Goal: Task Accomplishment & Management: Complete application form

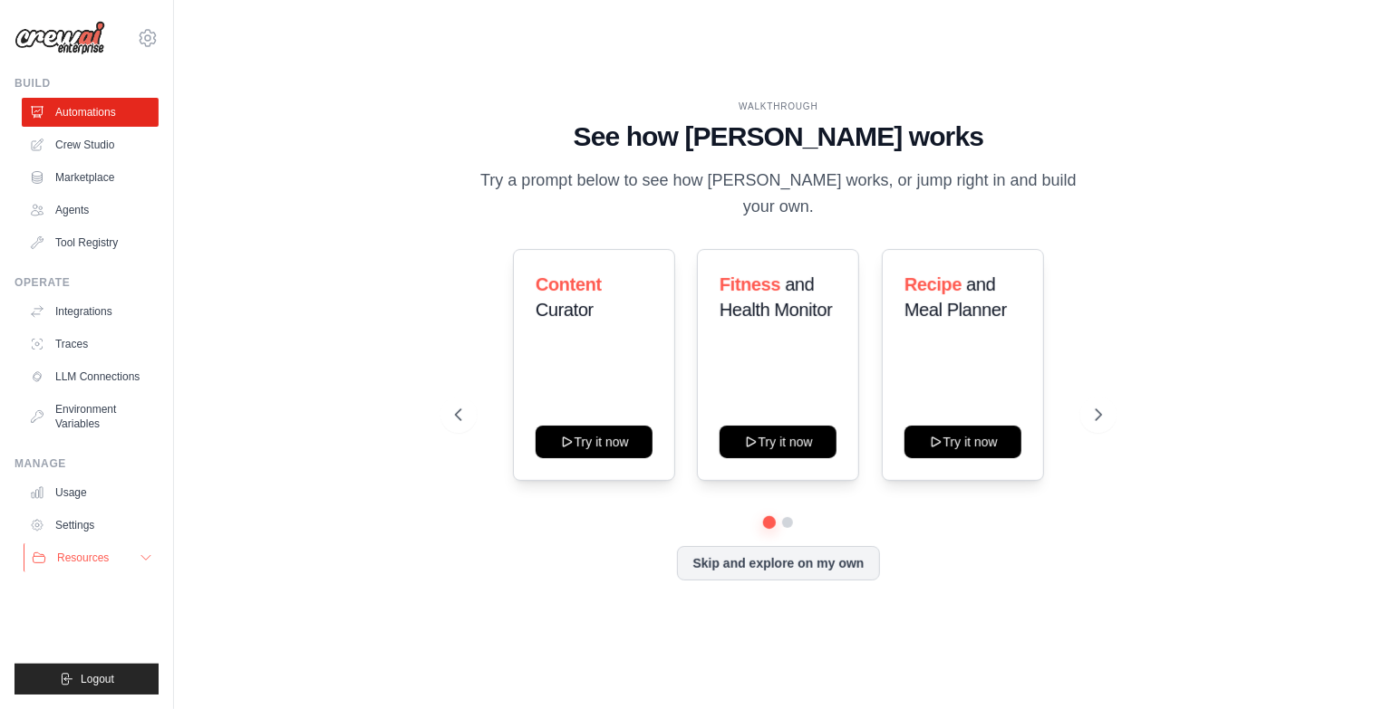
click at [131, 558] on button "Resources" at bounding box center [92, 558] width 137 height 29
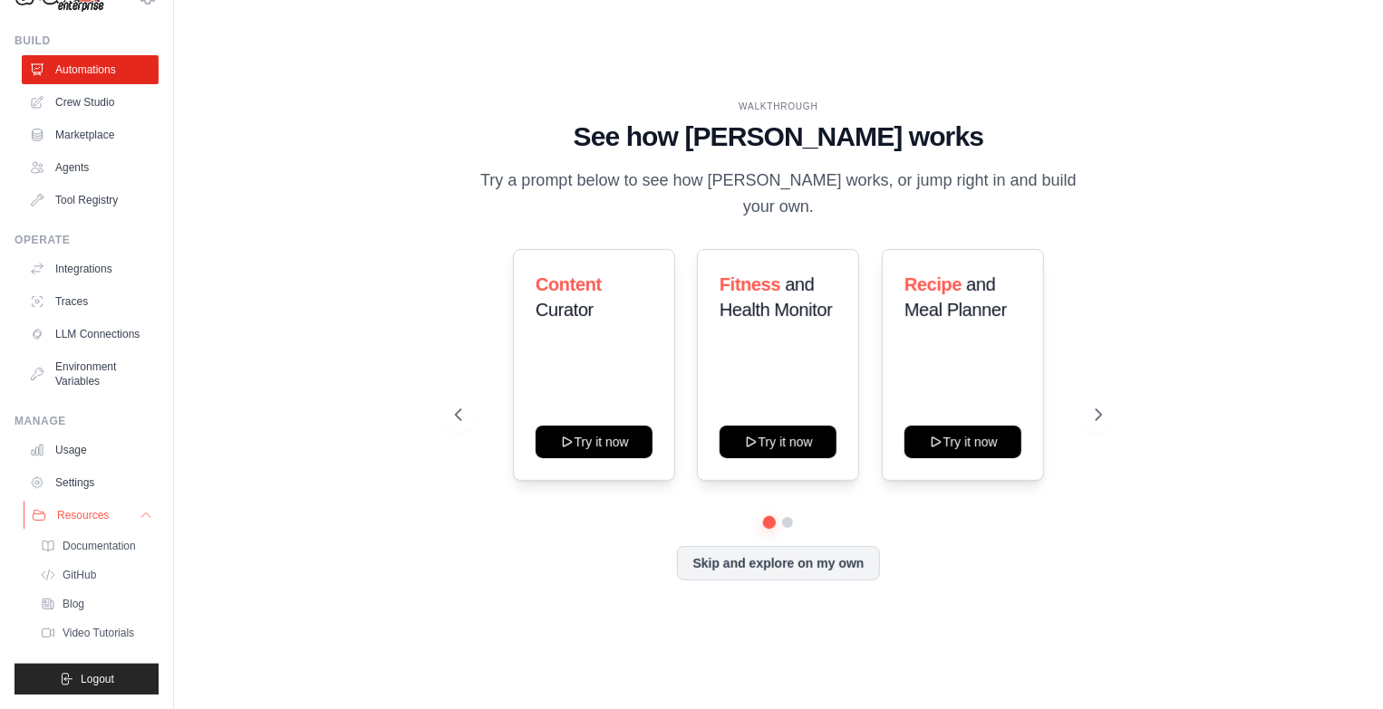
click at [131, 506] on button "Resources" at bounding box center [92, 515] width 137 height 29
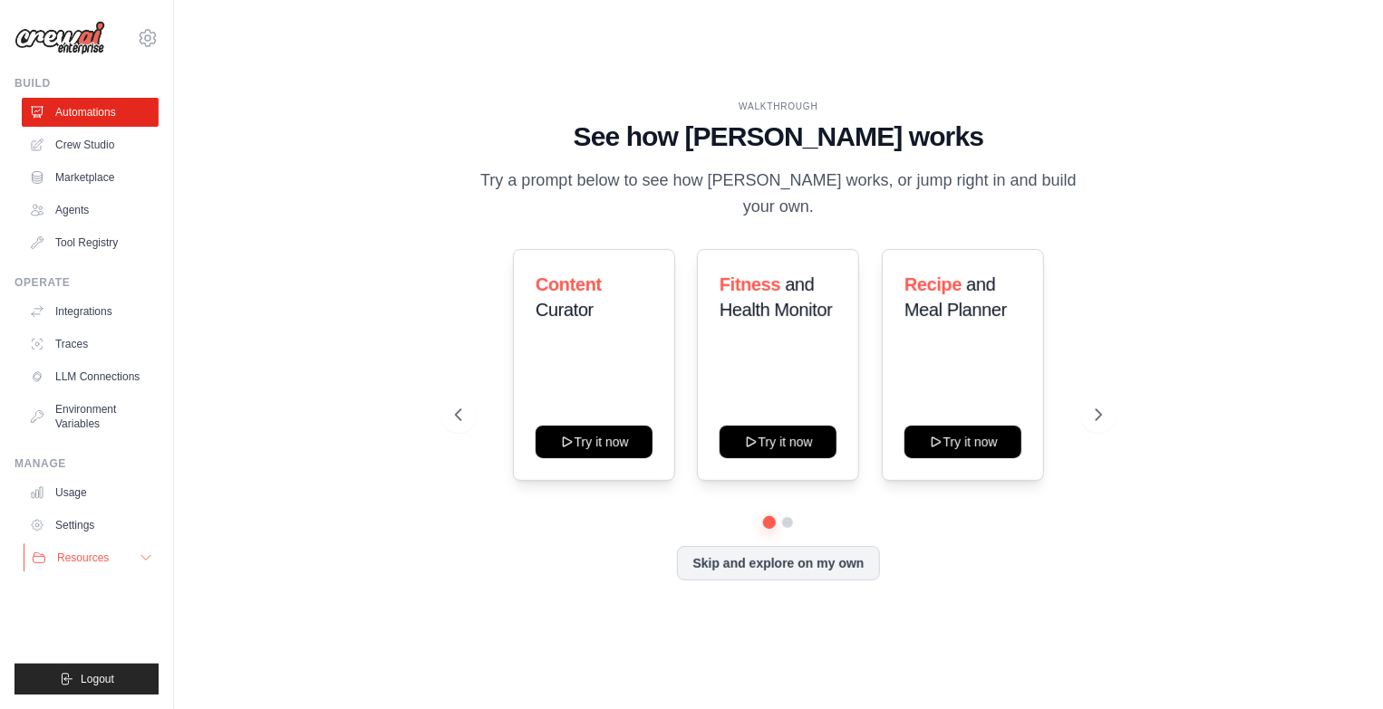
scroll to position [0, 0]
click at [729, 558] on button "Skip and explore on my own" at bounding box center [778, 562] width 202 height 34
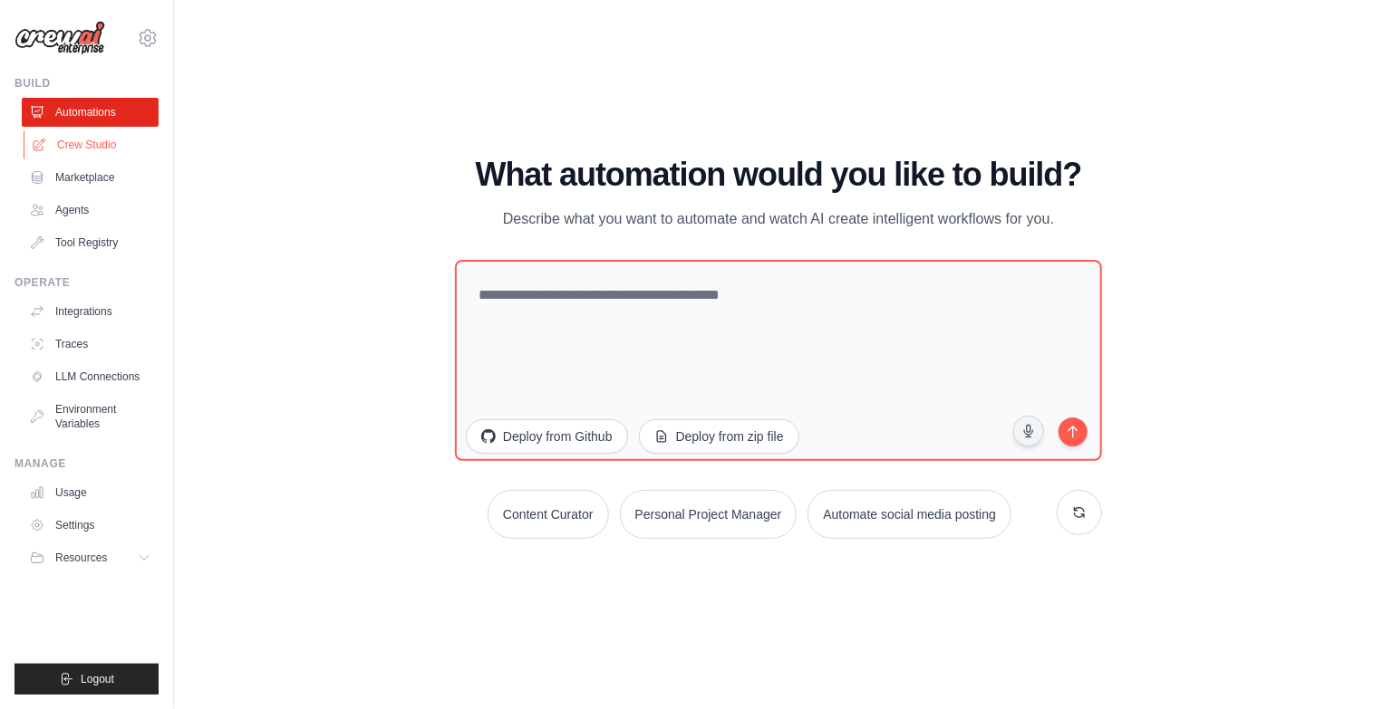
click at [97, 140] on link "Crew Studio" at bounding box center [92, 144] width 137 height 29
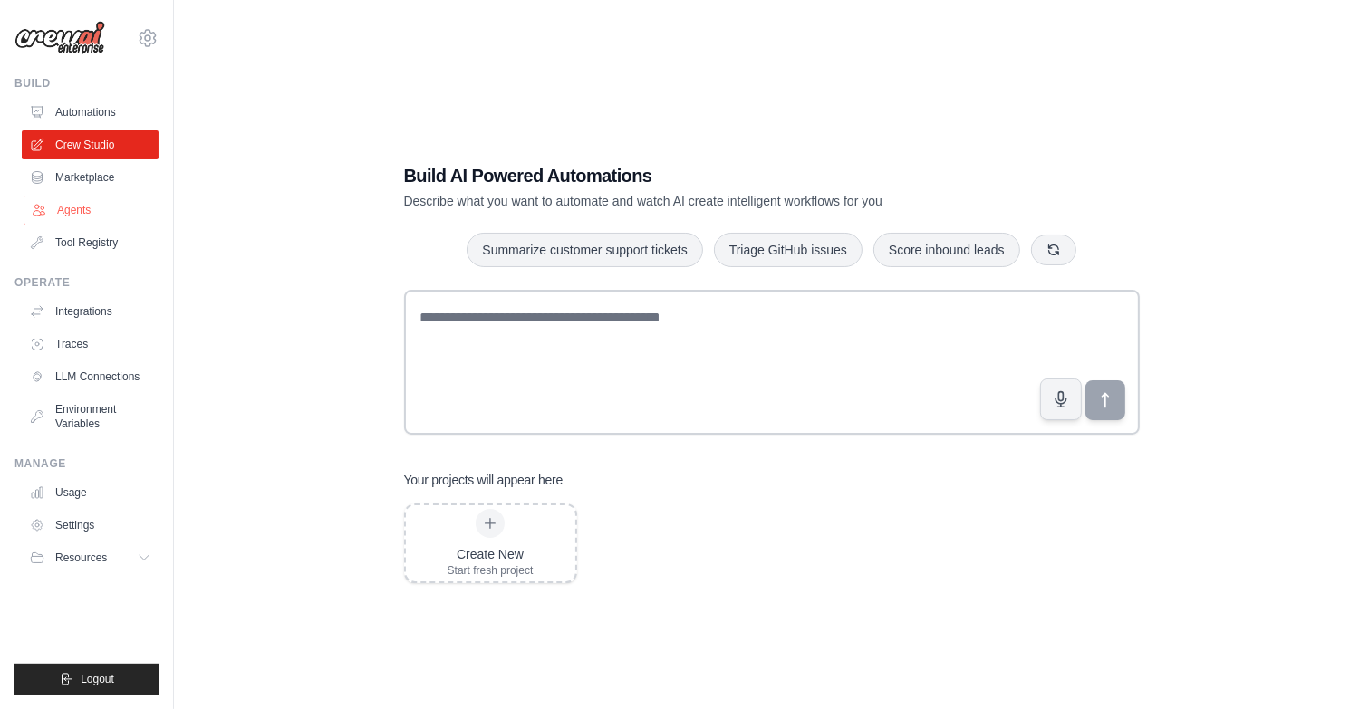
click at [97, 204] on link "Agents" at bounding box center [92, 210] width 137 height 29
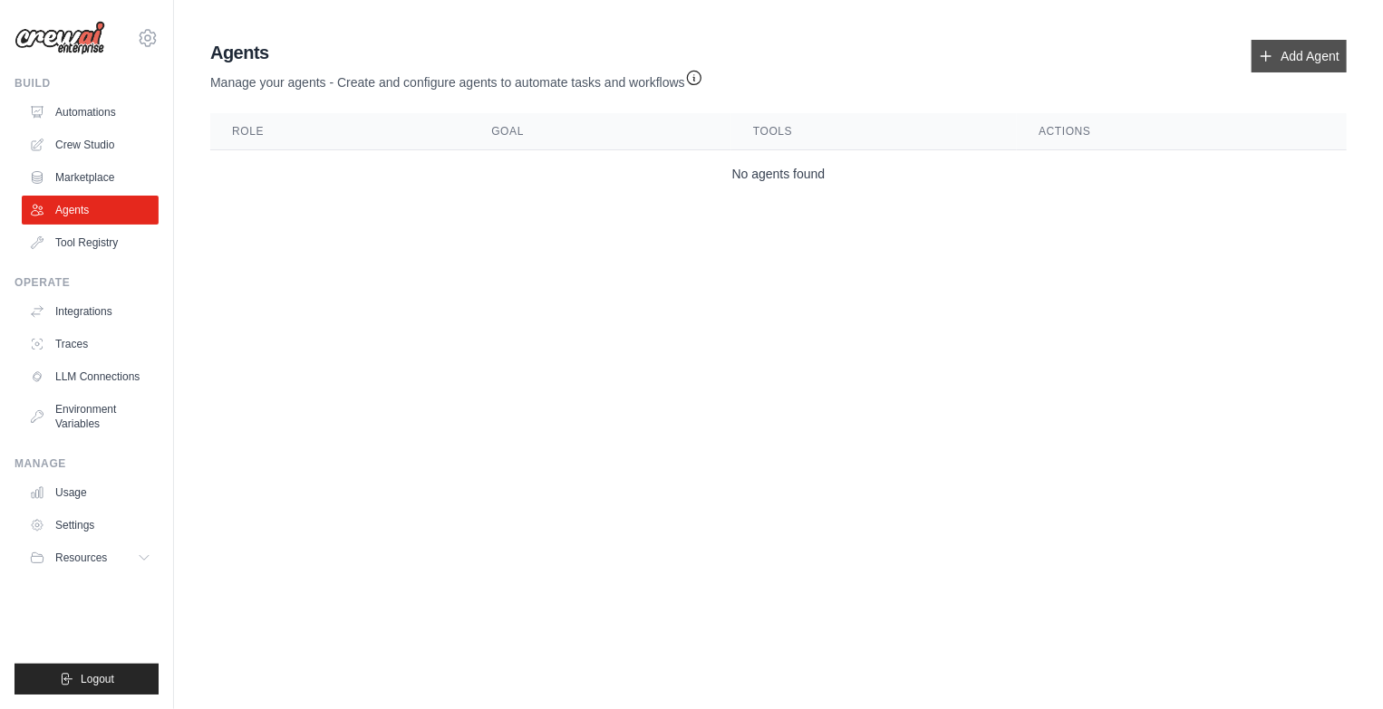
click at [1307, 52] on link "Add Agent" at bounding box center [1298, 56] width 95 height 33
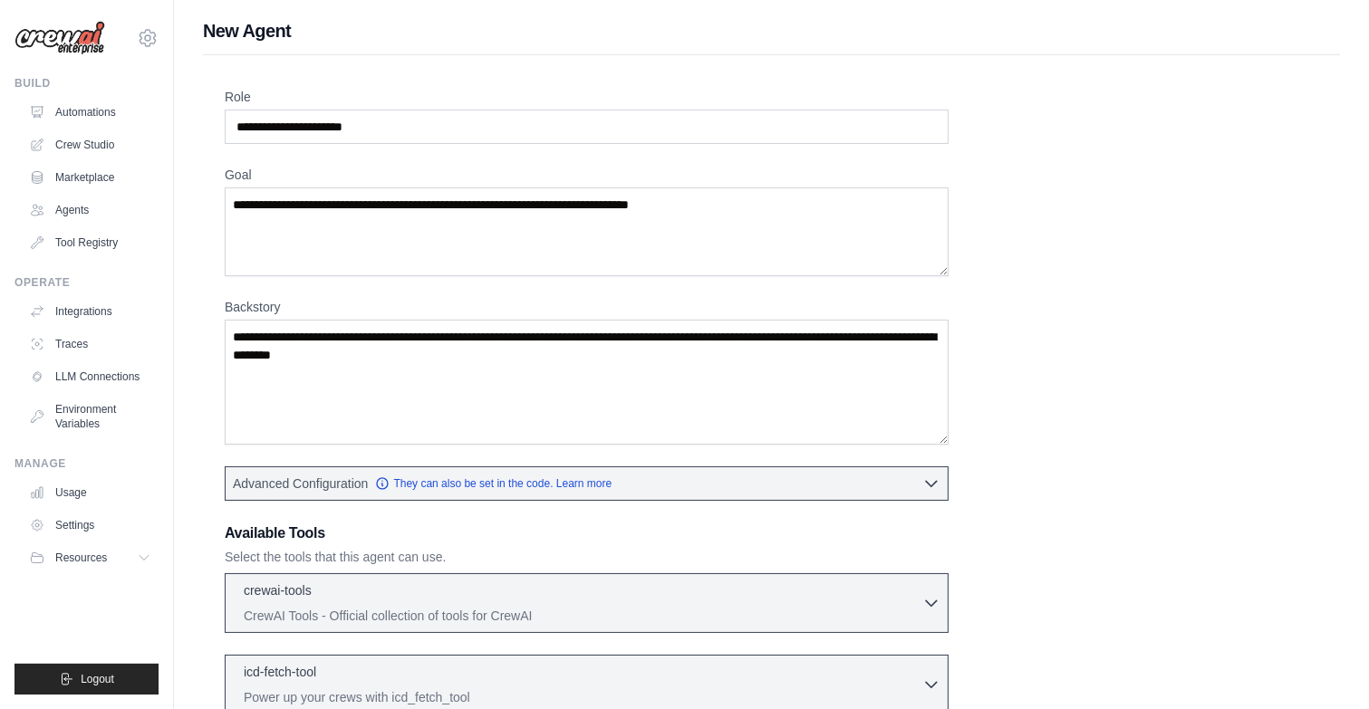
click at [119, 507] on ul "Usage Settings Resources Documentation Blog" at bounding box center [90, 525] width 137 height 94
click at [114, 499] on link "Usage" at bounding box center [92, 492] width 137 height 29
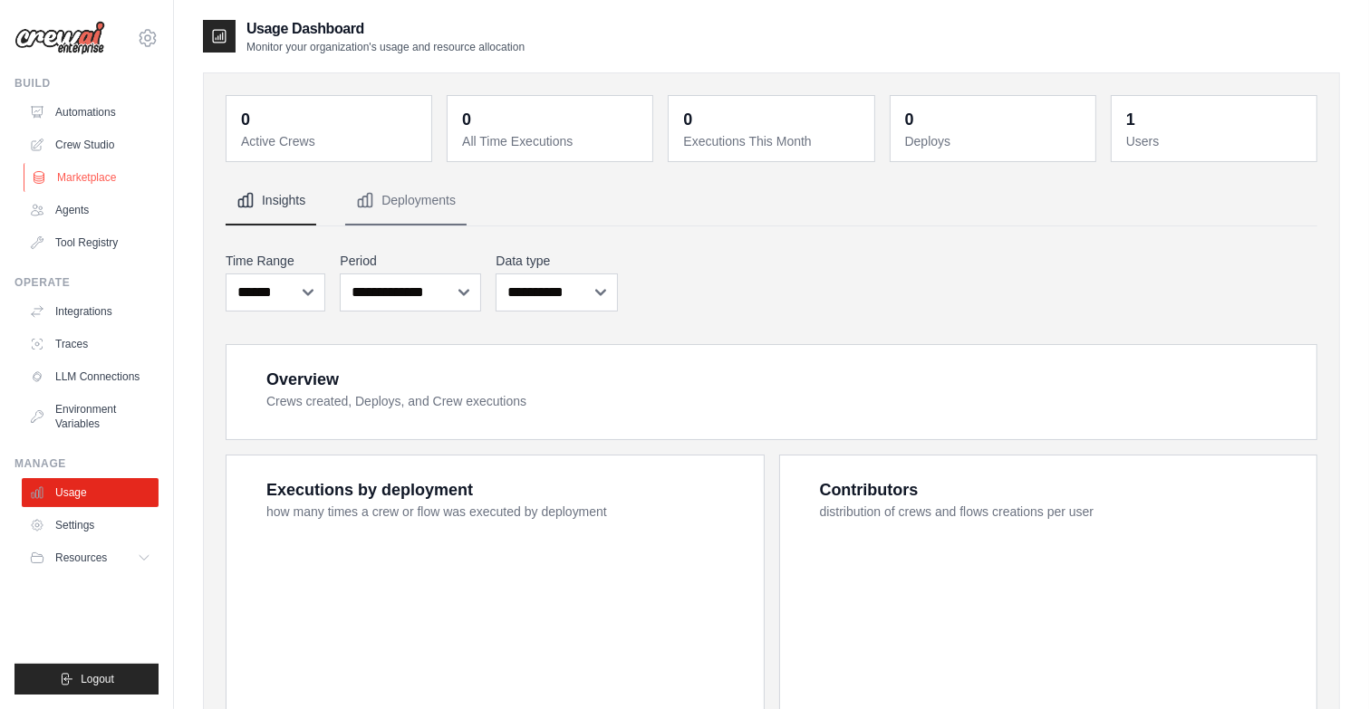
click at [100, 186] on link "Marketplace" at bounding box center [92, 177] width 137 height 29
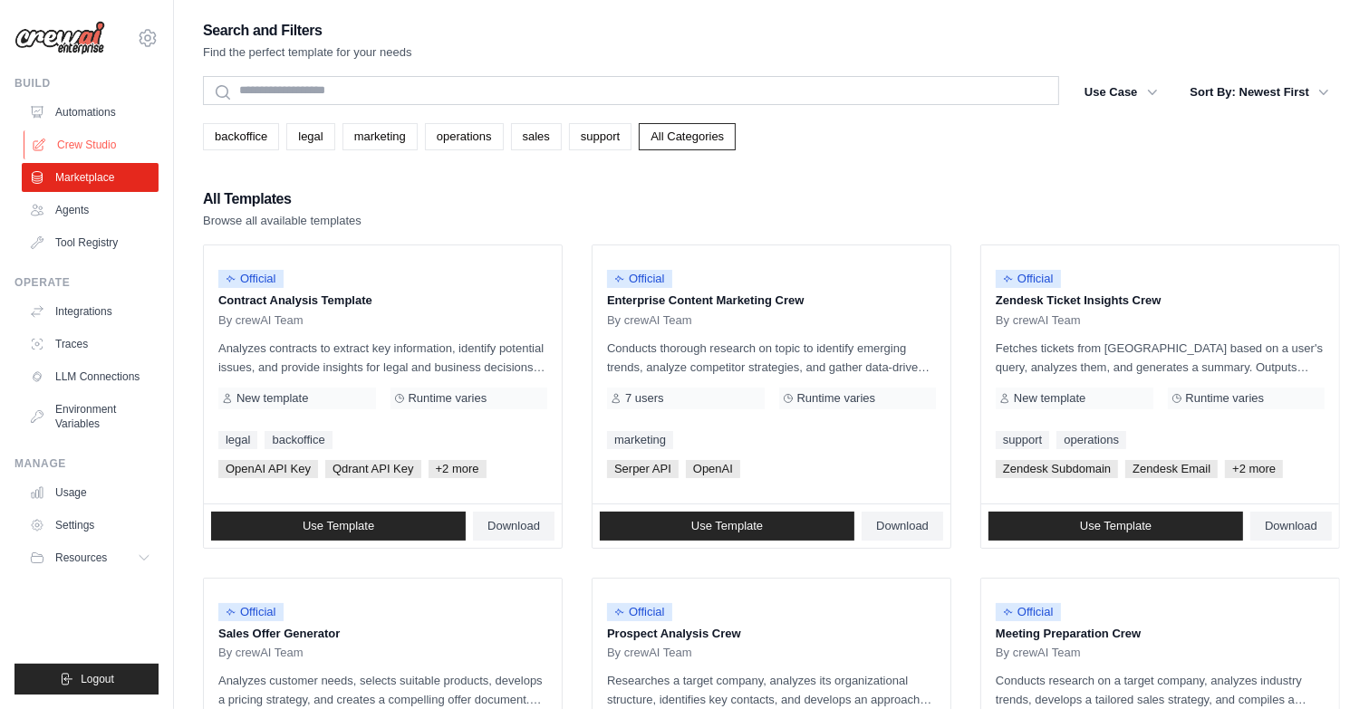
click at [42, 153] on link "Crew Studio" at bounding box center [92, 144] width 137 height 29
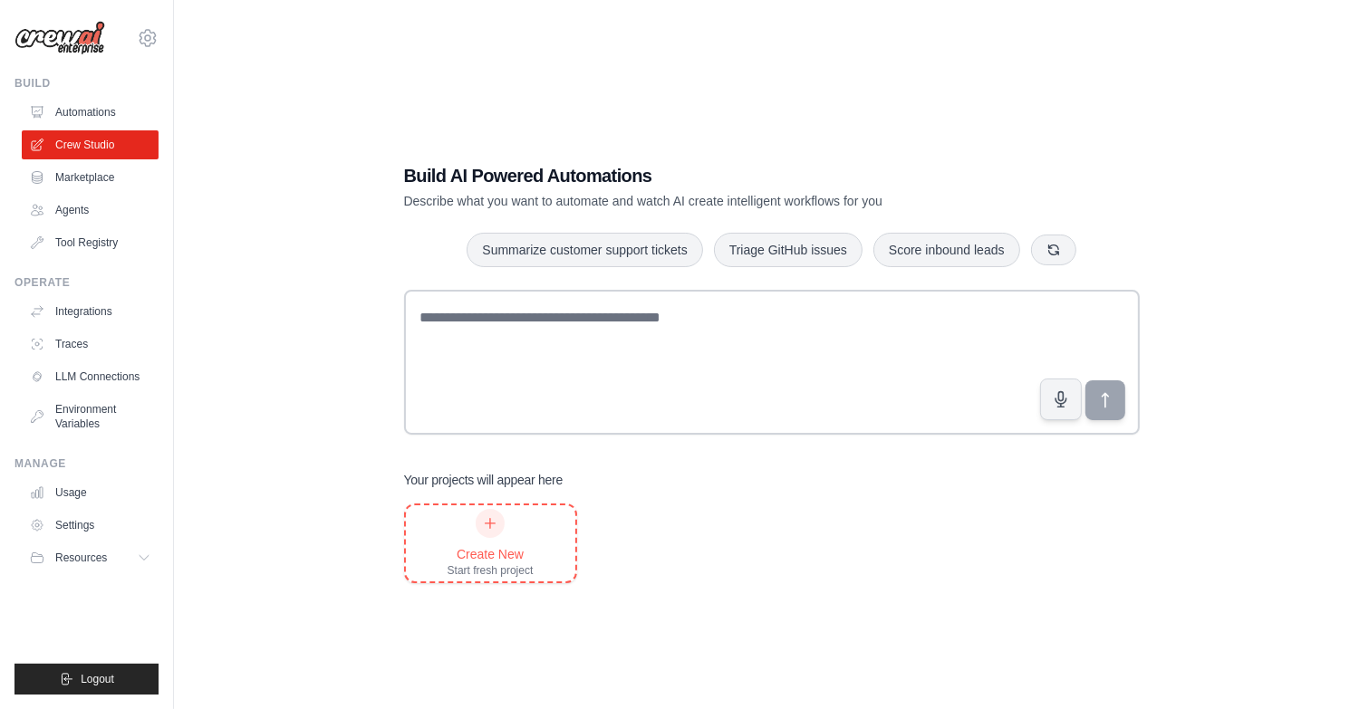
click at [528, 532] on div "Create New Start fresh project" at bounding box center [491, 543] width 86 height 69
click at [82, 410] on link "Environment Variables" at bounding box center [92, 416] width 137 height 43
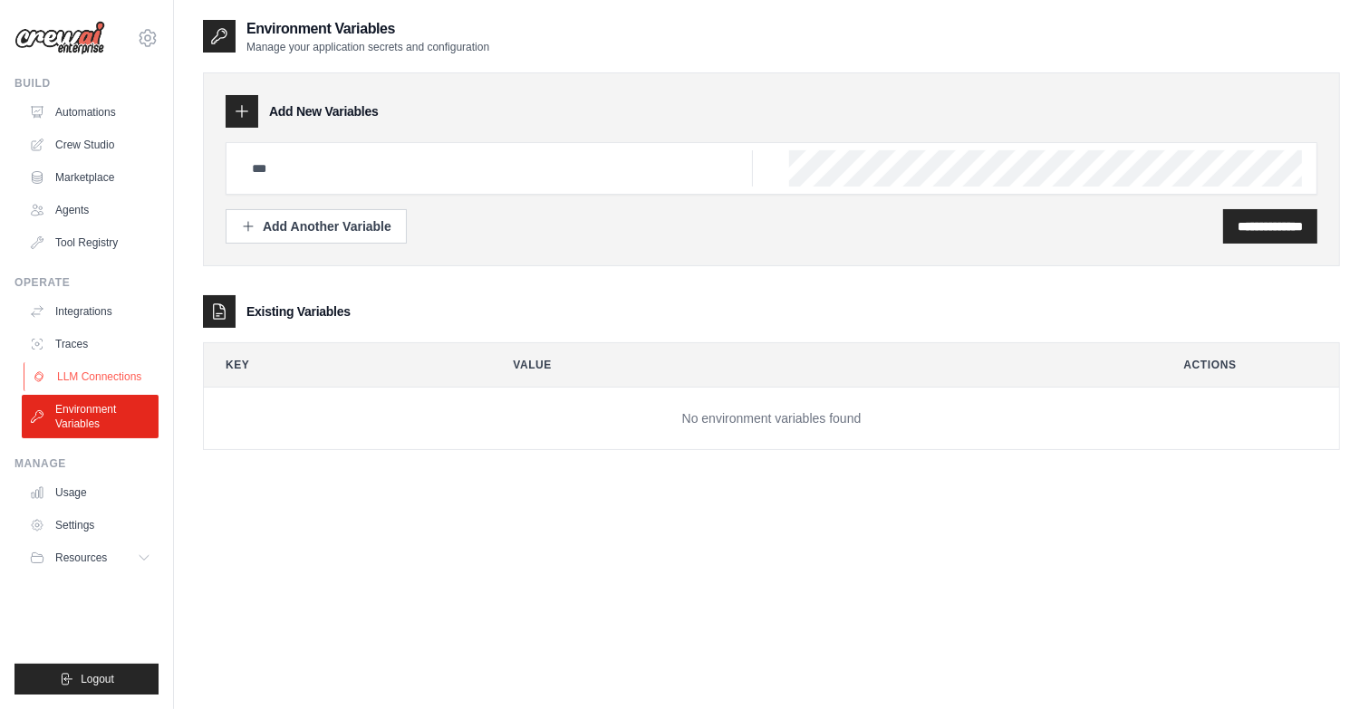
click at [89, 376] on link "LLM Connections" at bounding box center [92, 376] width 137 height 29
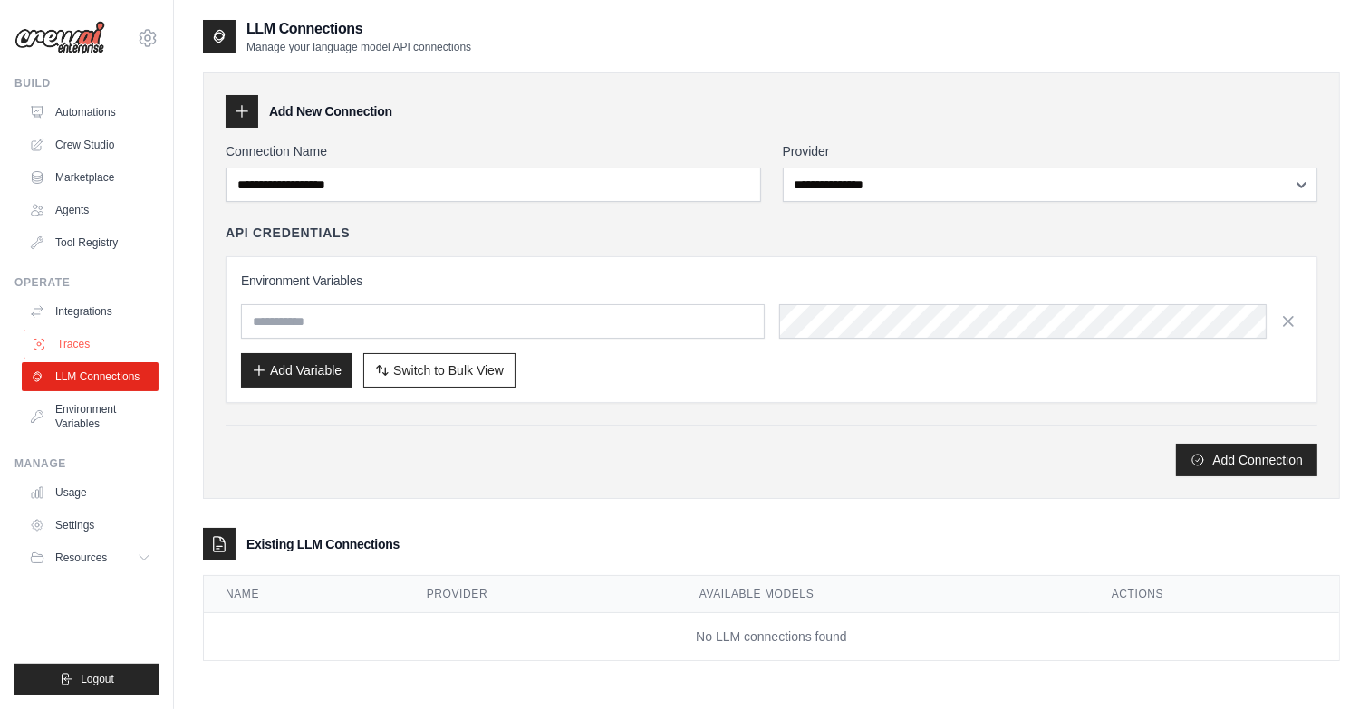
click at [80, 340] on link "Traces" at bounding box center [92, 344] width 137 height 29
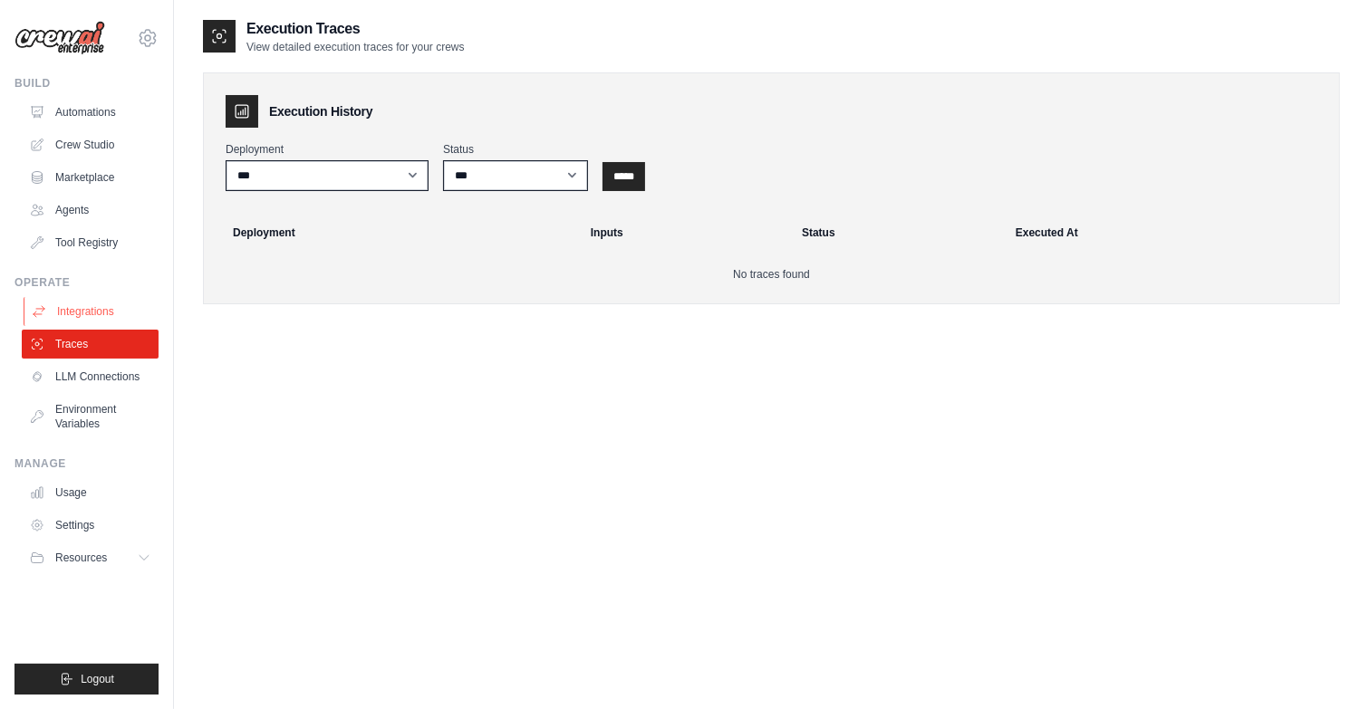
click at [77, 314] on link "Integrations" at bounding box center [92, 311] width 137 height 29
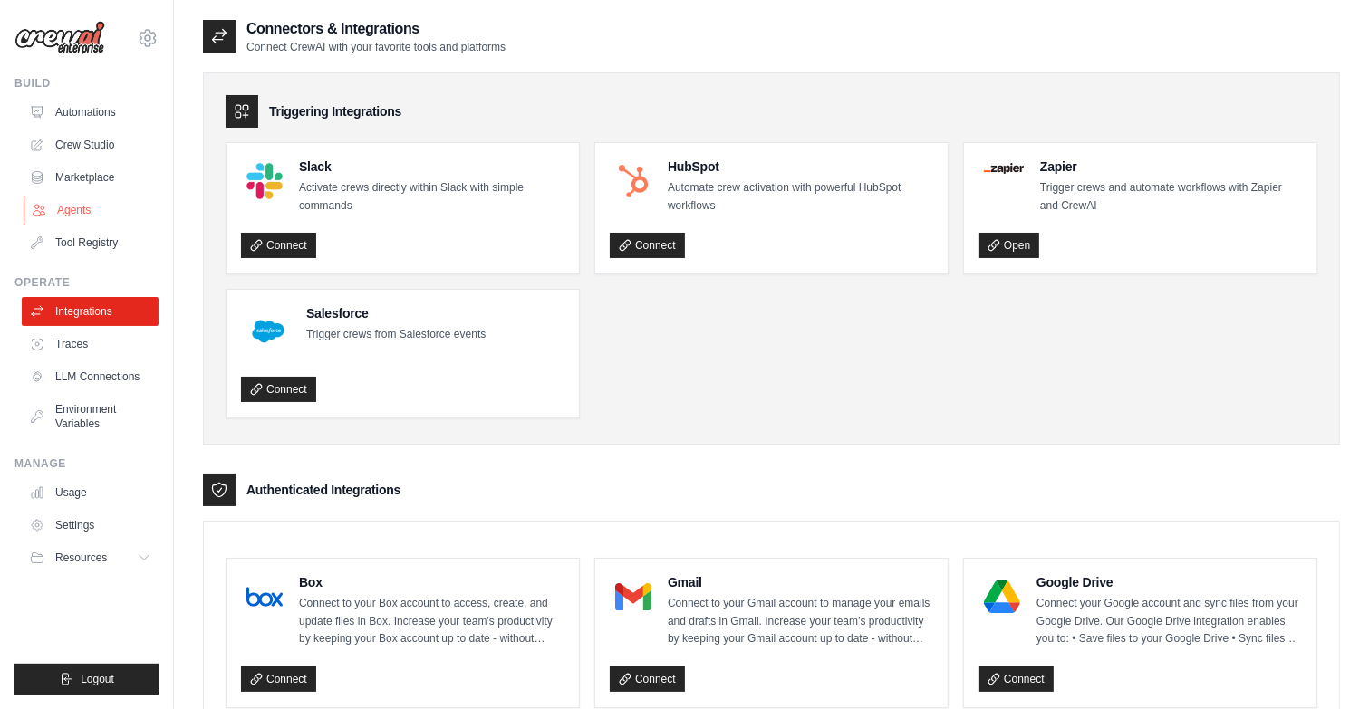
click at [64, 214] on link "Agents" at bounding box center [92, 210] width 137 height 29
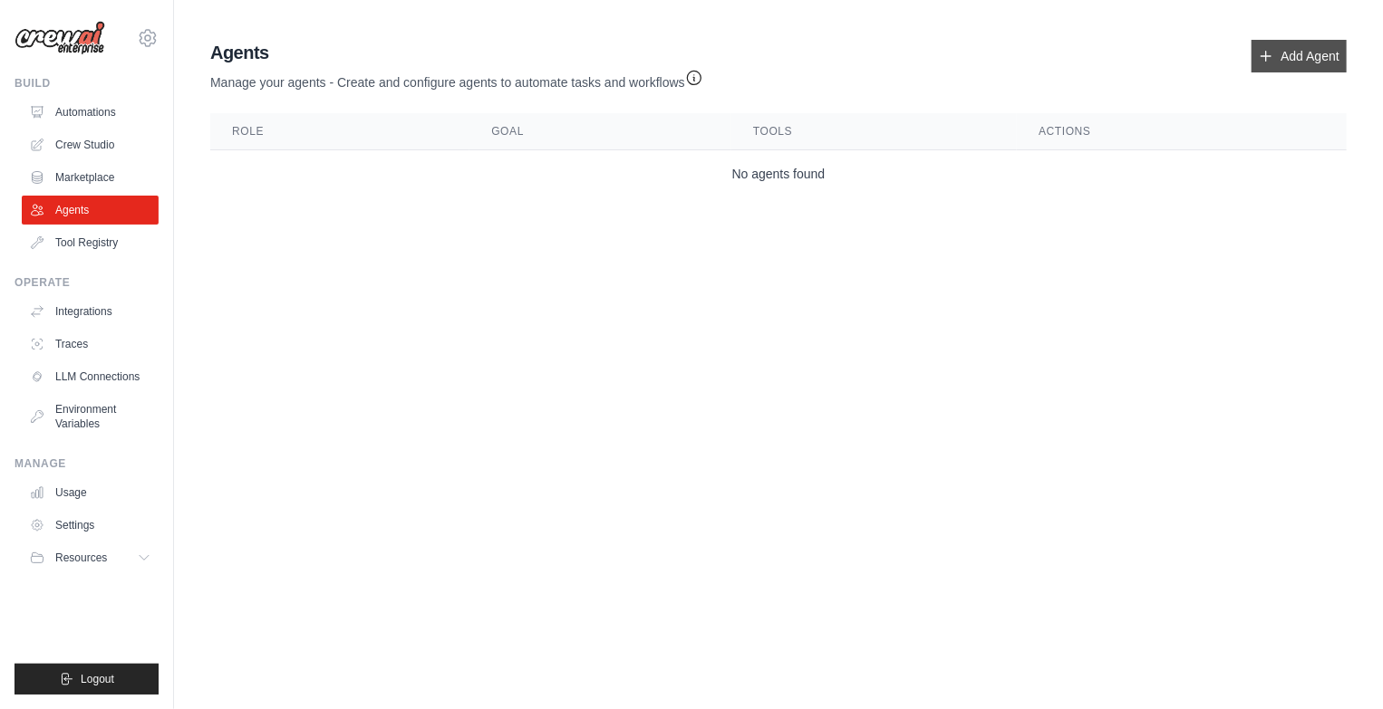
click at [1314, 48] on link "Add Agent" at bounding box center [1298, 56] width 95 height 33
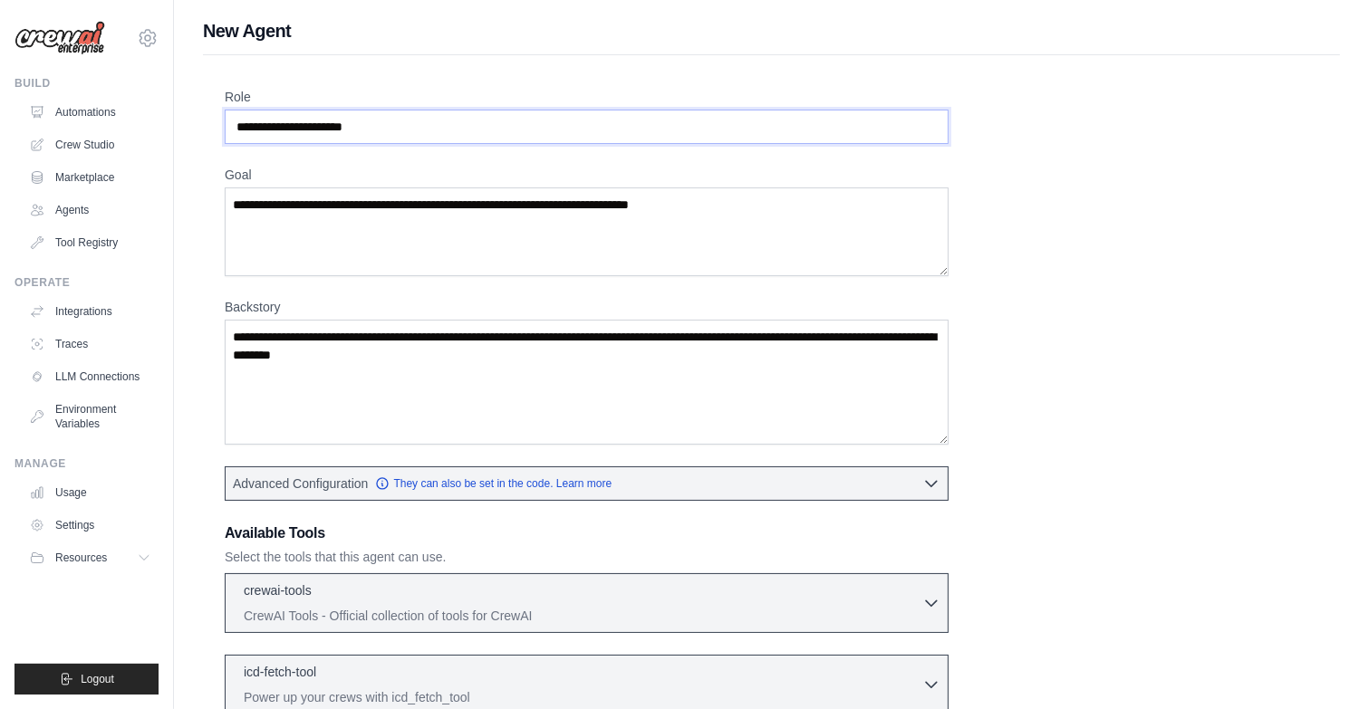
click at [336, 136] on input "Role" at bounding box center [587, 127] width 724 height 34
drag, startPoint x: 383, startPoint y: 129, endPoint x: 180, endPoint y: 117, distance: 203.3
click at [180, 117] on div "New Agent Role Goal Backstory Advanced Configuration They can also be set in th…" at bounding box center [771, 486] width 1195 height 936
click at [347, 127] on input "Role" at bounding box center [587, 127] width 724 height 34
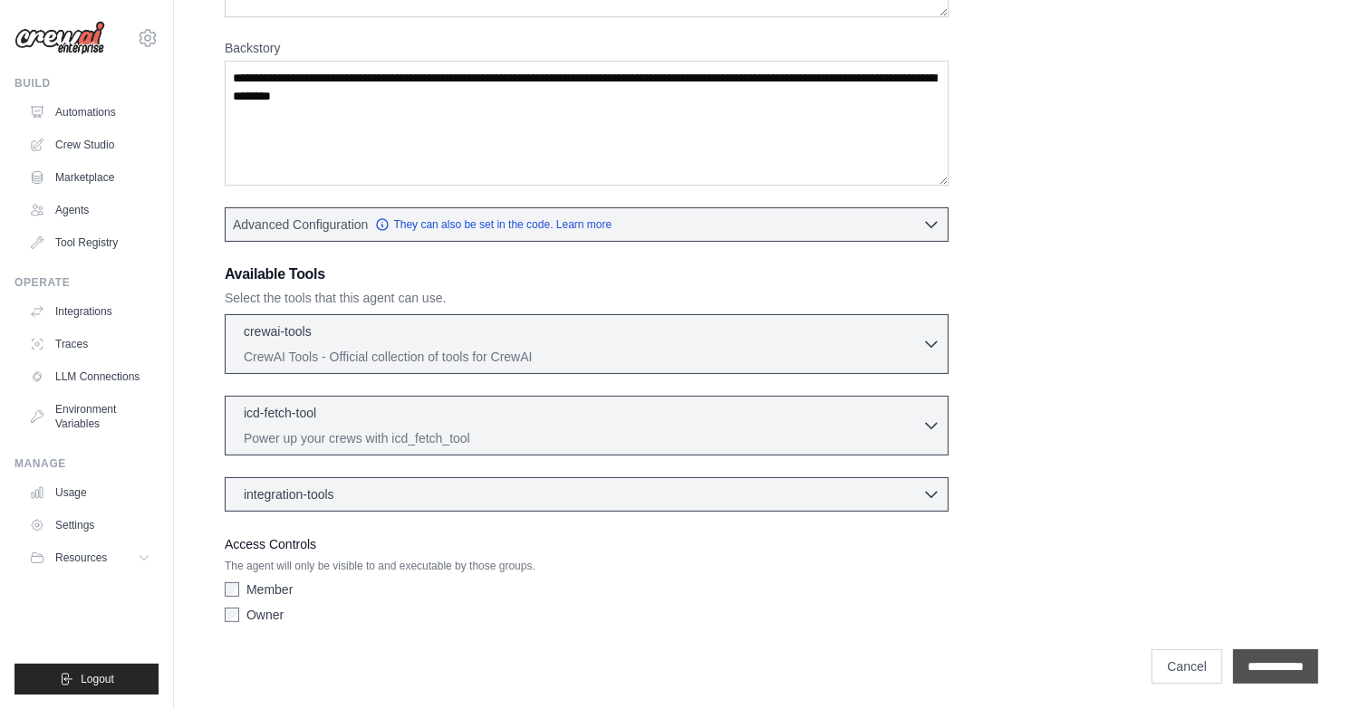
click at [1246, 664] on input "**********" at bounding box center [1275, 667] width 85 height 34
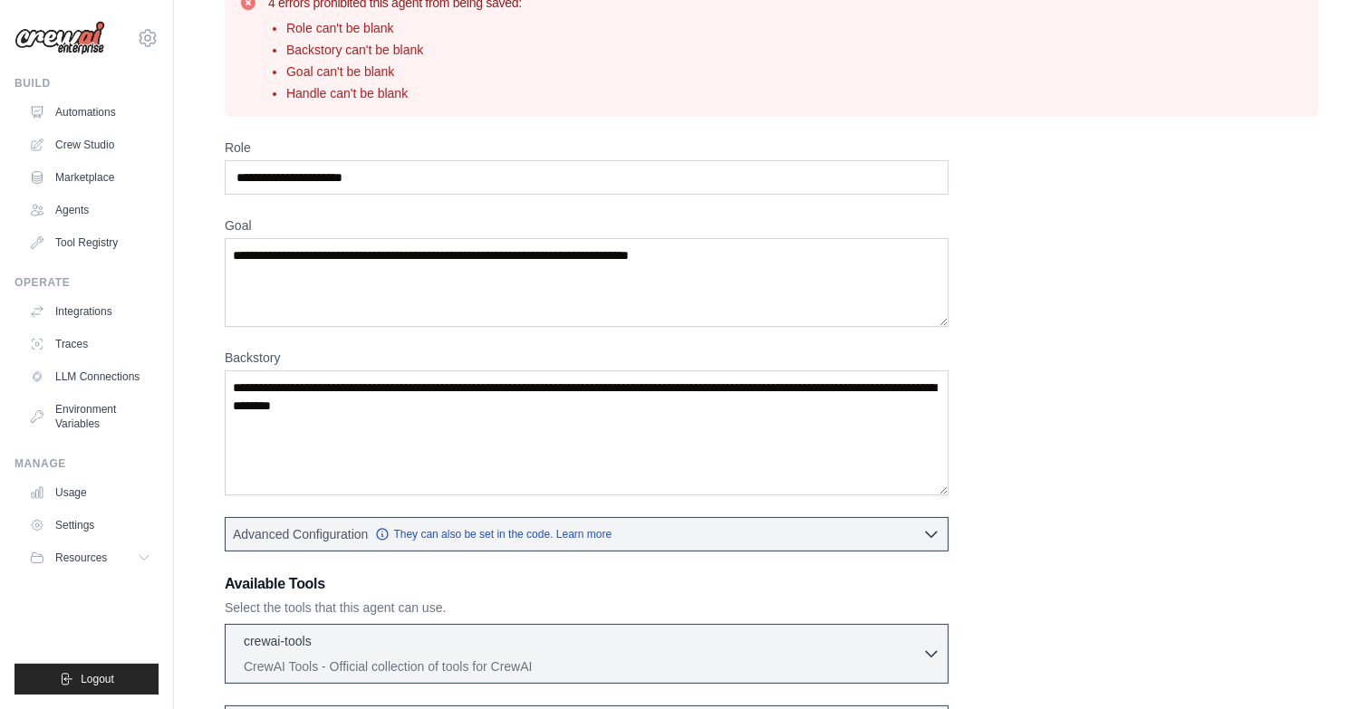
scroll to position [91, 0]
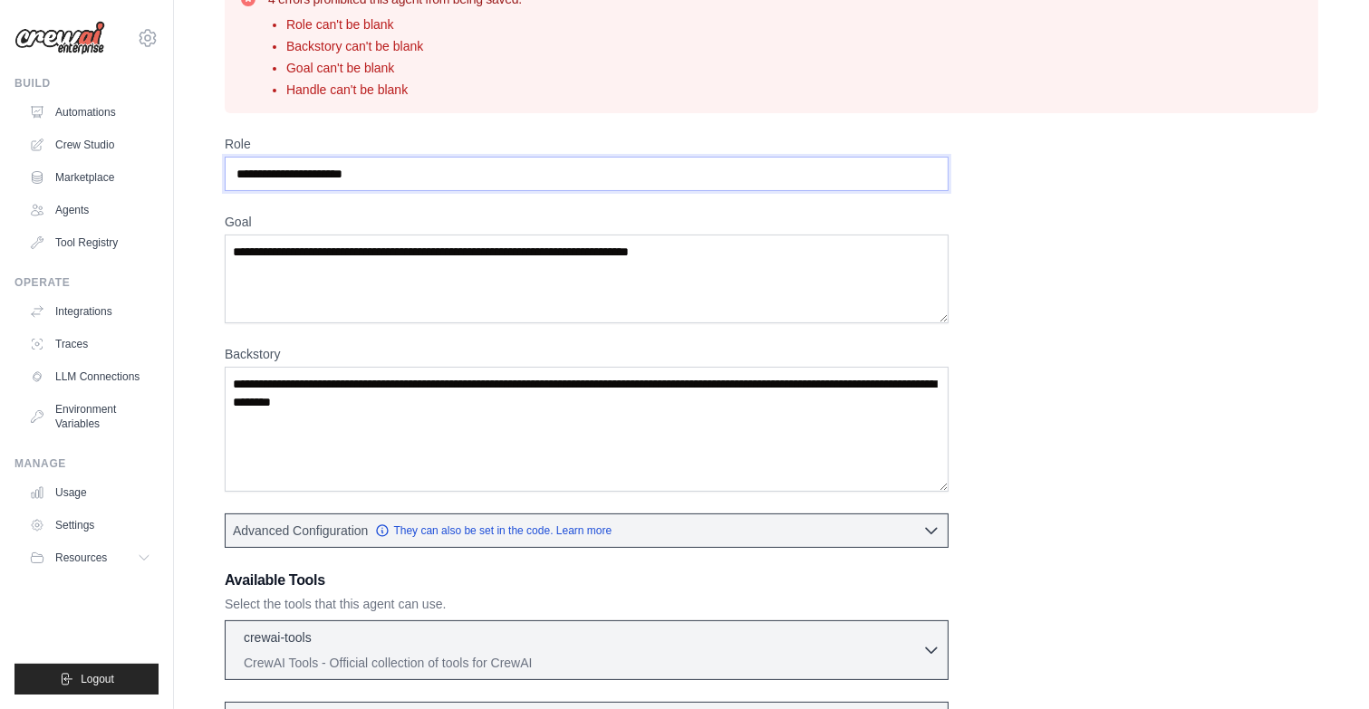
click at [392, 180] on input "Role" at bounding box center [587, 174] width 724 height 34
drag, startPoint x: 397, startPoint y: 178, endPoint x: 224, endPoint y: 163, distance: 173.7
click at [224, 163] on div "4 errors prohibited this agent from being saved: Role can't be blank Backstory …" at bounding box center [771, 483] width 1137 height 1037
click at [333, 172] on input "**********" at bounding box center [587, 174] width 724 height 34
type input "**********"
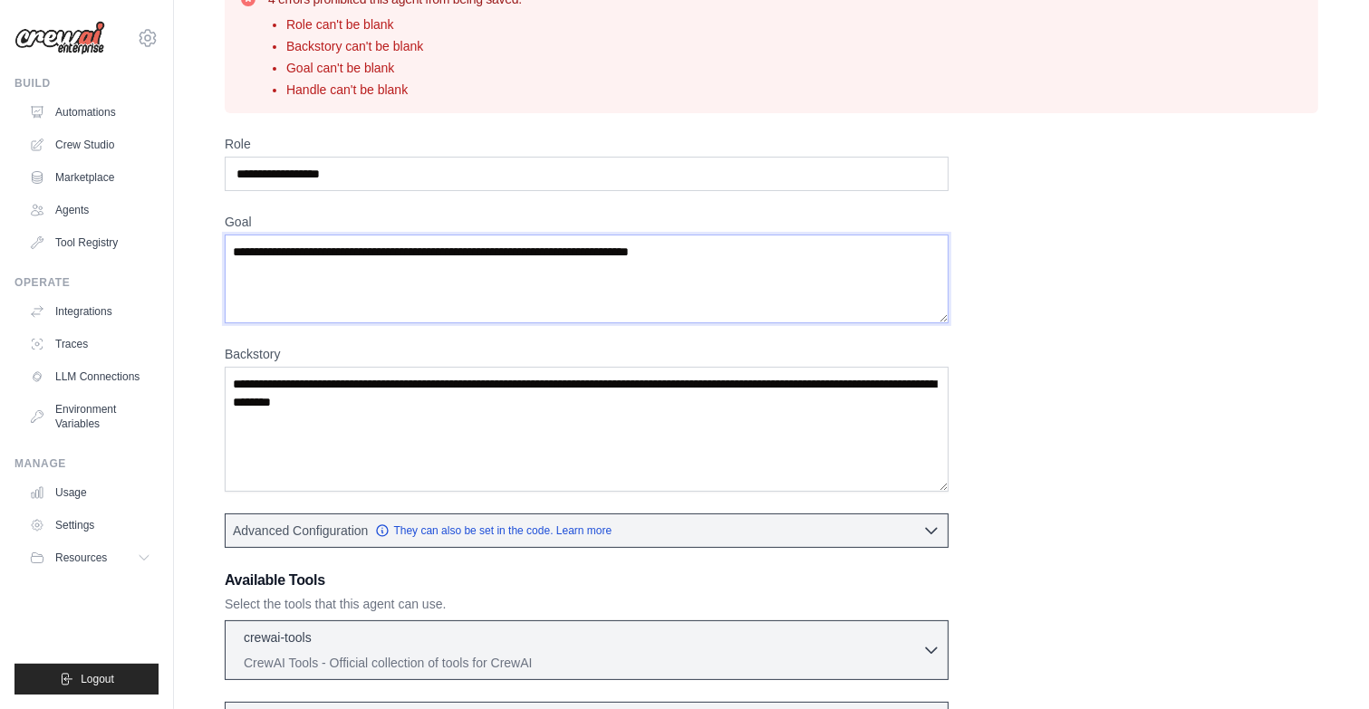
click at [355, 267] on textarea "Goal" at bounding box center [587, 279] width 724 height 89
click at [738, 226] on label "Goal" at bounding box center [587, 222] width 724 height 18
click at [738, 235] on textarea "Goal" at bounding box center [587, 279] width 724 height 89
drag, startPoint x: 741, startPoint y: 254, endPoint x: 10, endPoint y: 292, distance: 732.2
click at [10, 292] on div "funalways24x7@gmail.com Settings Build Automations Crew Studio" at bounding box center [684, 464] width 1369 height 1110
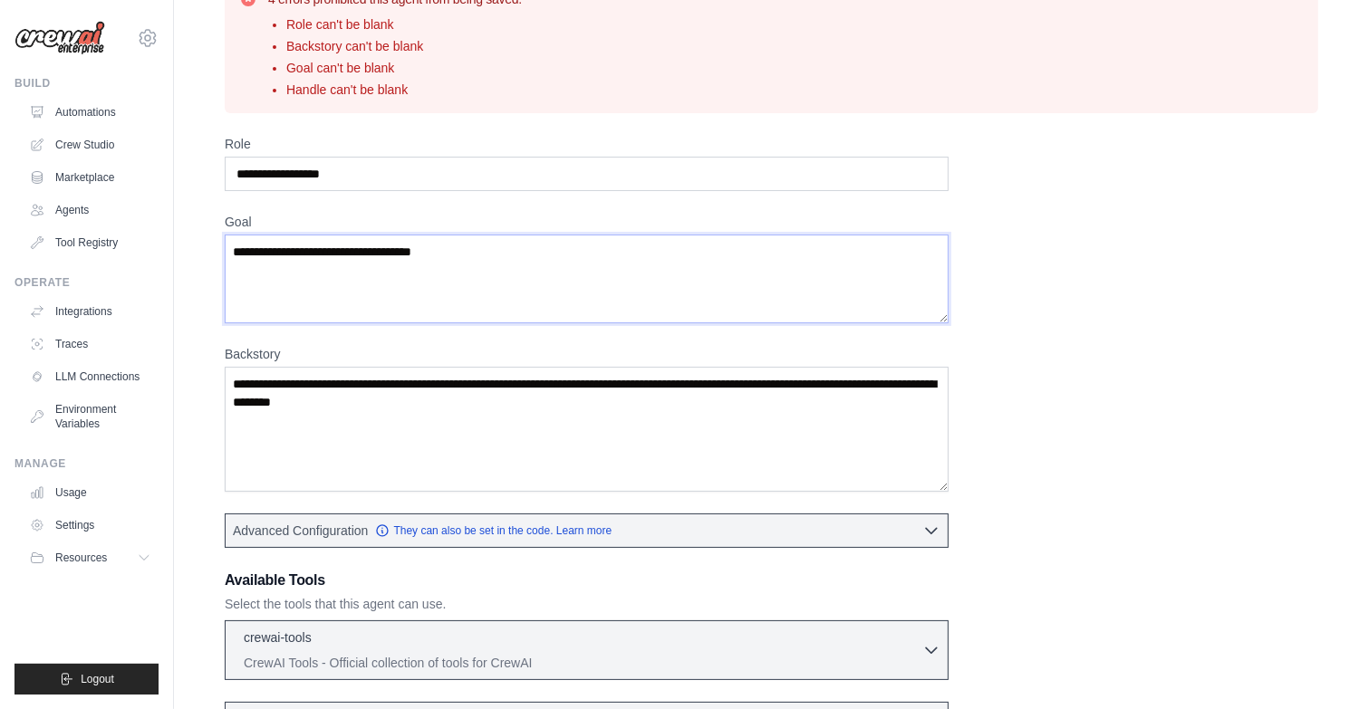
type textarea "**********"
click at [334, 406] on textarea "Backstory" at bounding box center [587, 429] width 724 height 125
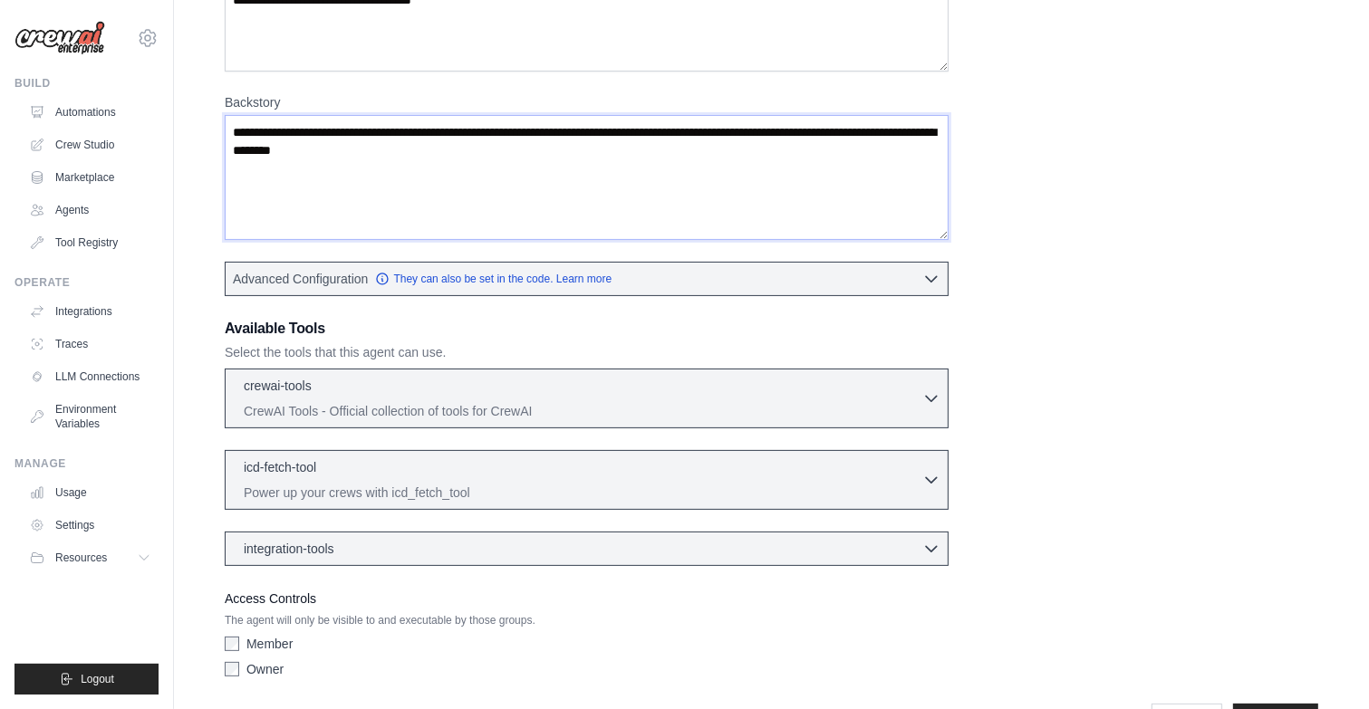
scroll to position [397, 0]
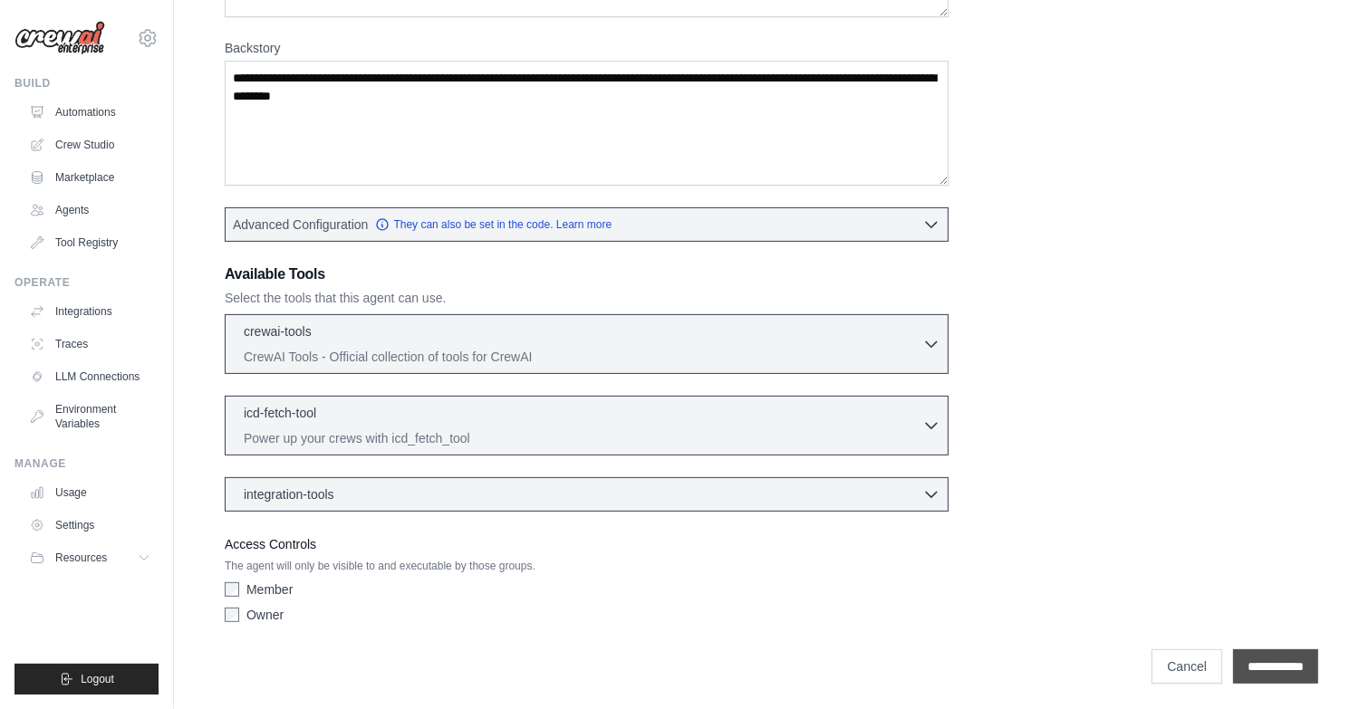
click at [1242, 651] on input "**********" at bounding box center [1275, 667] width 85 height 34
click at [1275, 667] on input "**********" at bounding box center [1275, 667] width 85 height 34
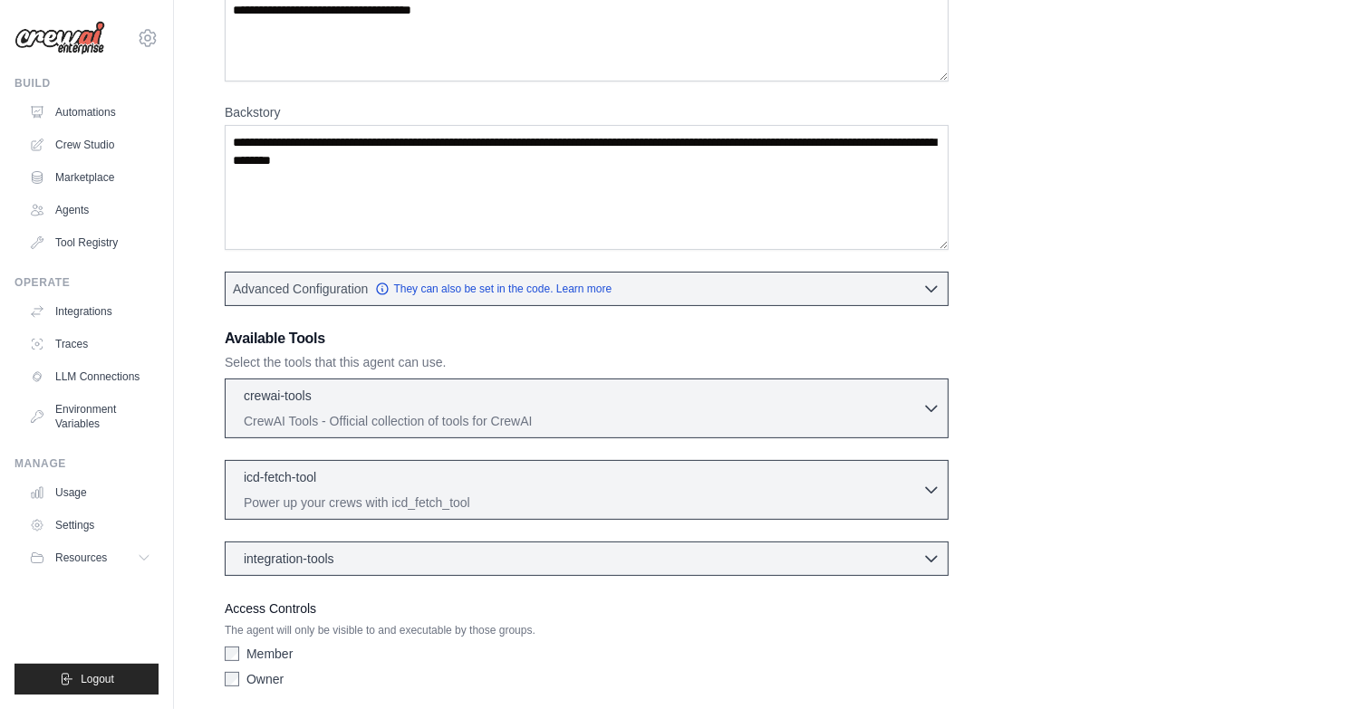
scroll to position [272, 0]
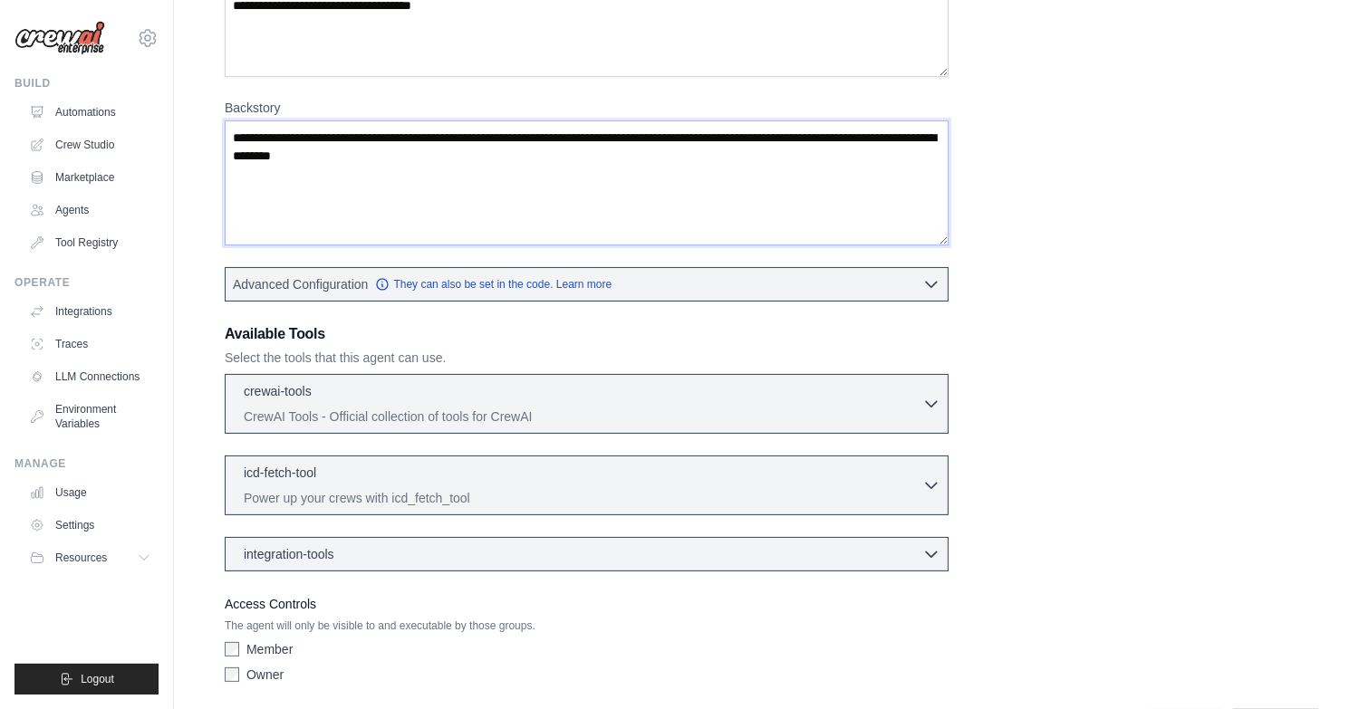
click at [561, 196] on textarea "Backstory" at bounding box center [587, 183] width 724 height 125
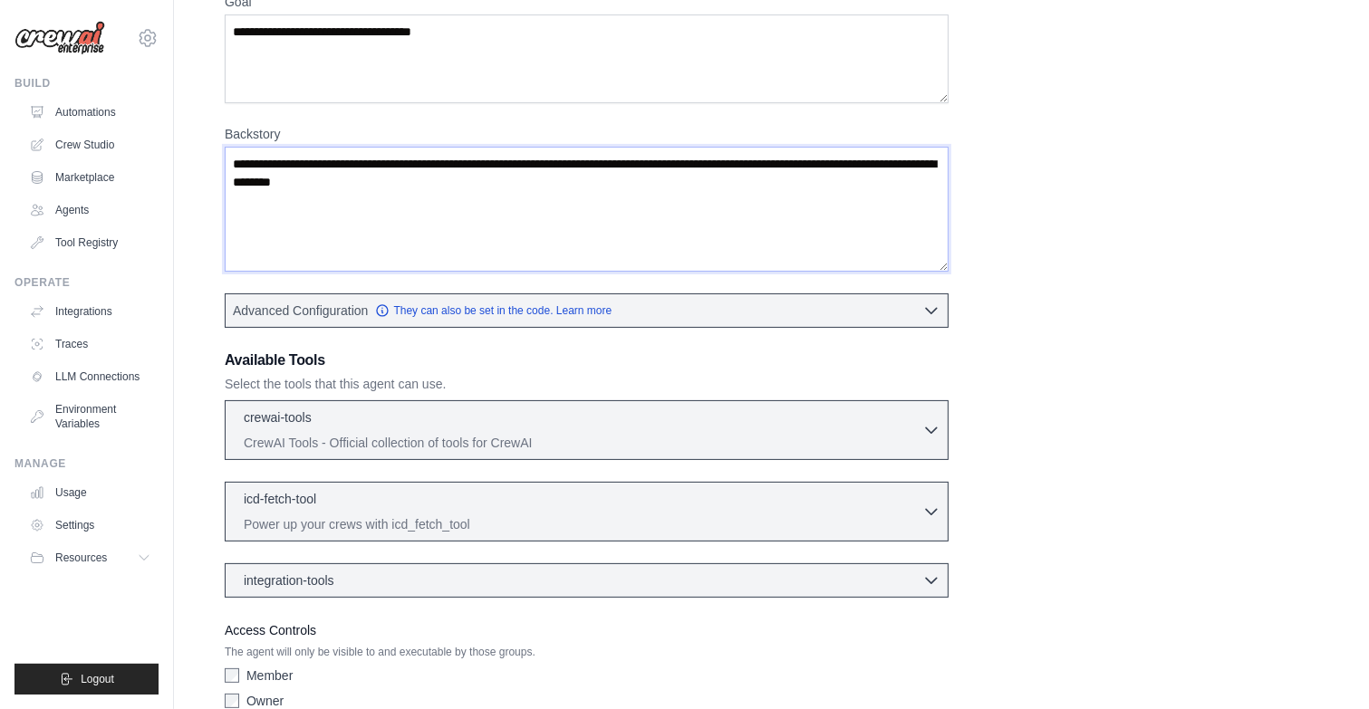
scroll to position [241, 0]
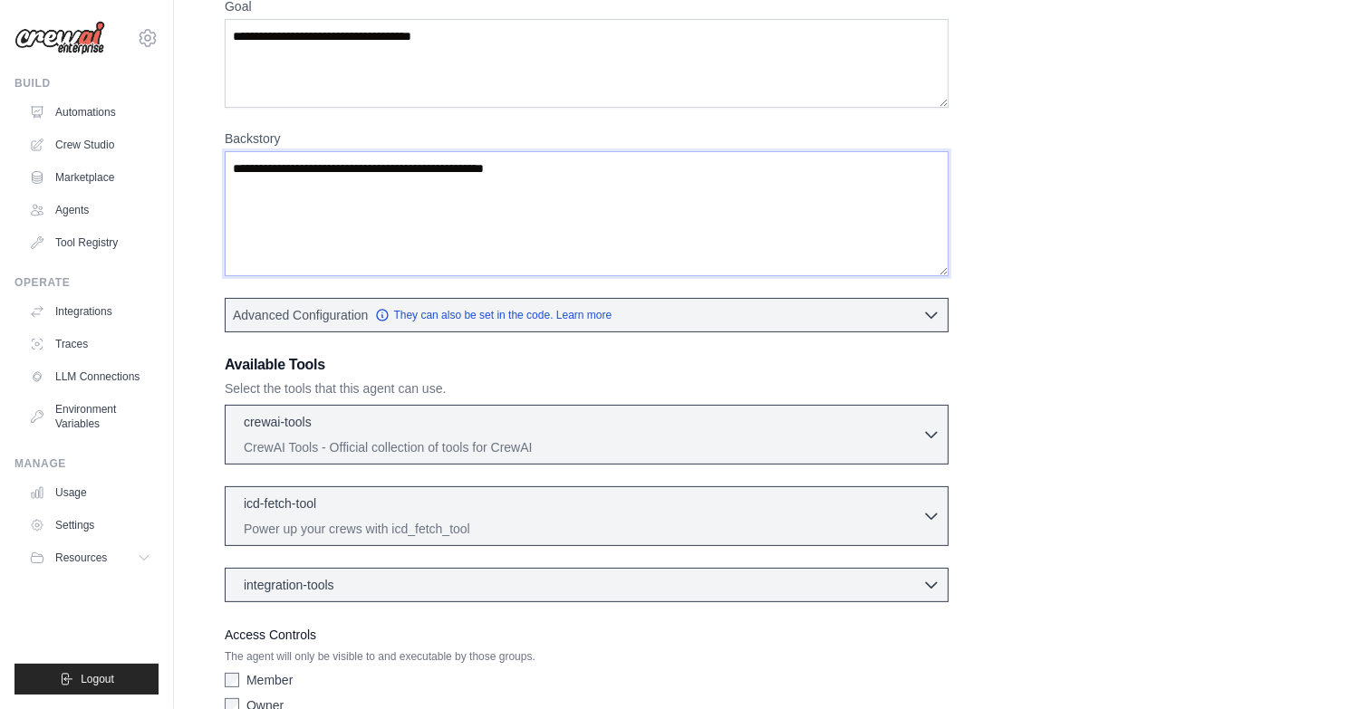
click at [544, 167] on textarea "**********" at bounding box center [587, 213] width 724 height 125
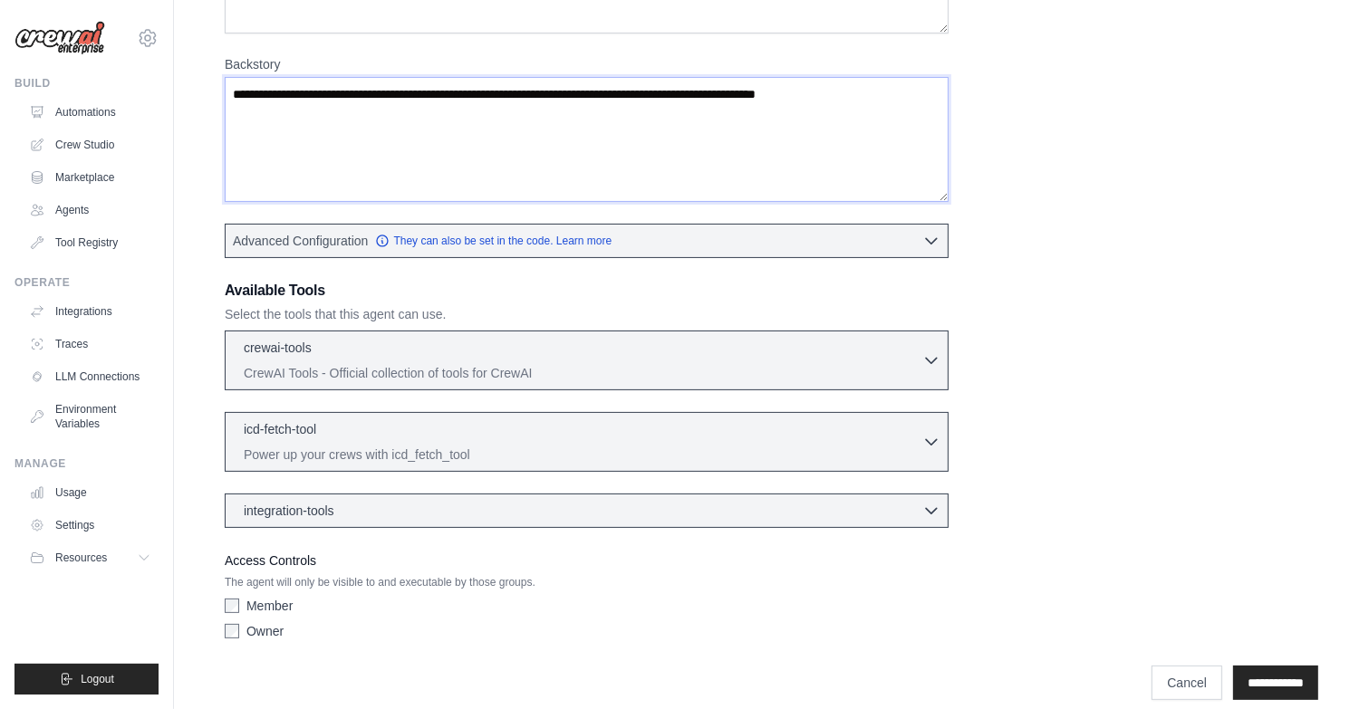
scroll to position [332, 0]
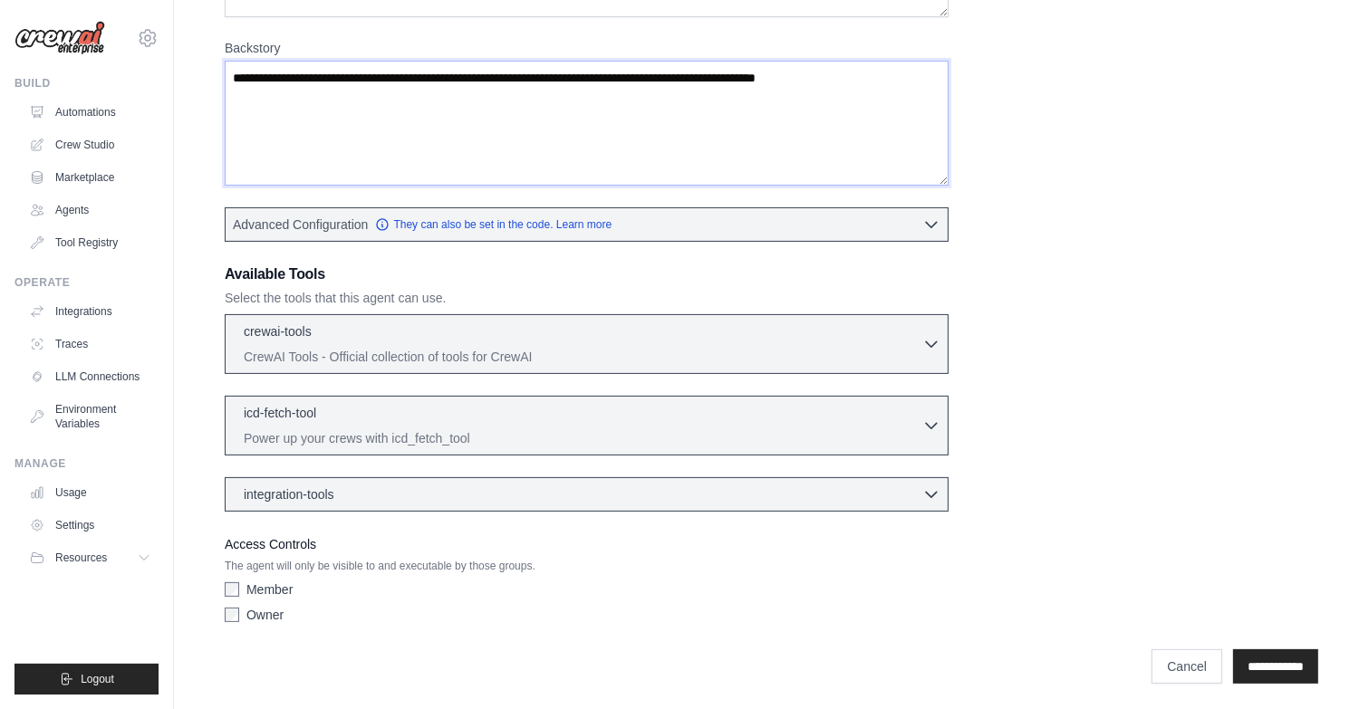
type textarea "**********"
click at [1191, 36] on div "**********" at bounding box center [772, 230] width 1094 height 803
click at [1259, 669] on input "**********" at bounding box center [1275, 667] width 85 height 34
click at [1286, 673] on input "**********" at bounding box center [1275, 667] width 85 height 34
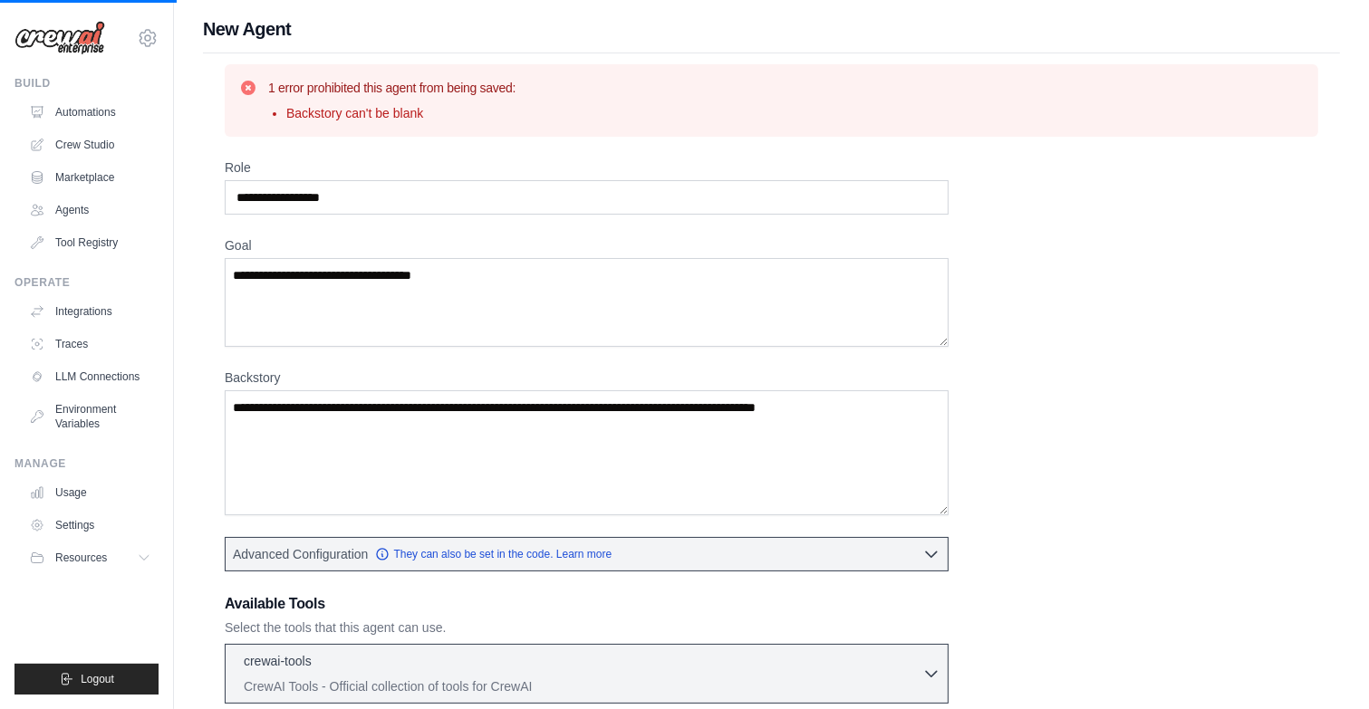
scroll to position [0, 0]
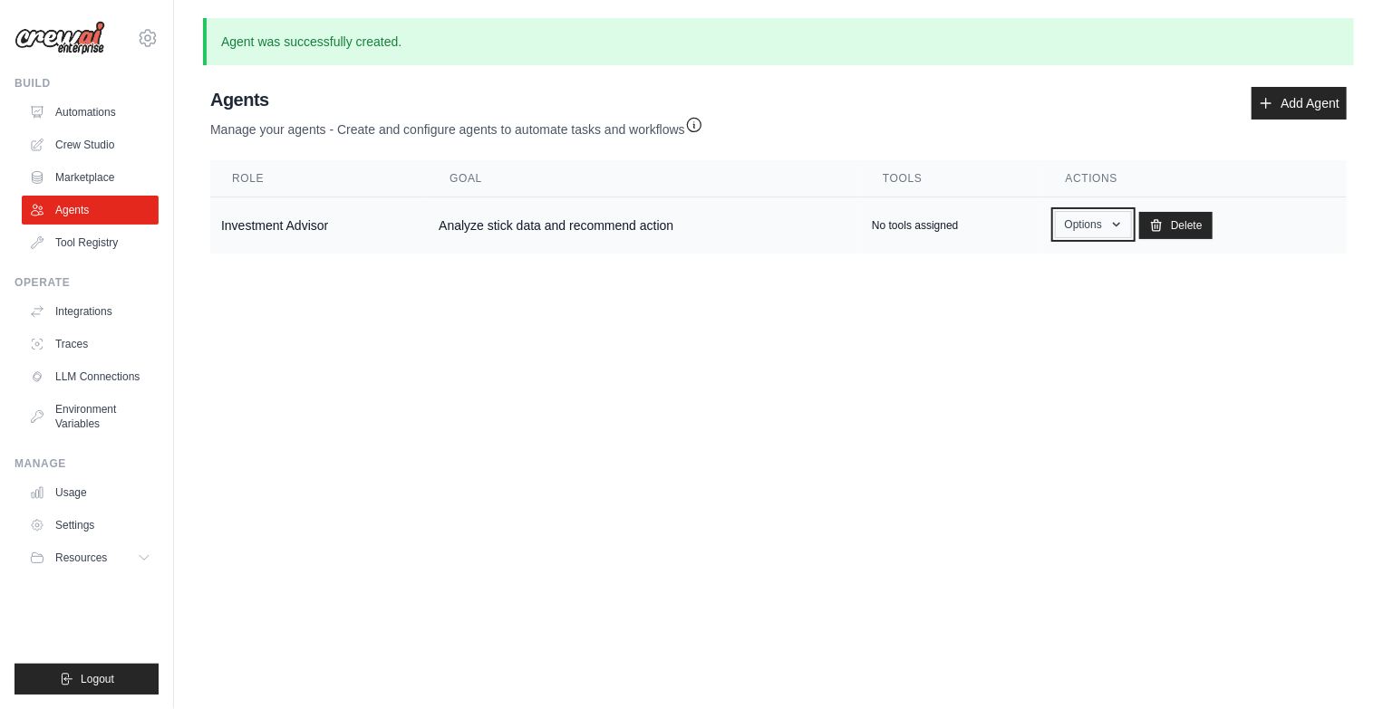
click at [1085, 224] on button "Options" at bounding box center [1093, 224] width 77 height 27
click at [1045, 268] on link "Show" at bounding box center [1066, 266] width 130 height 33
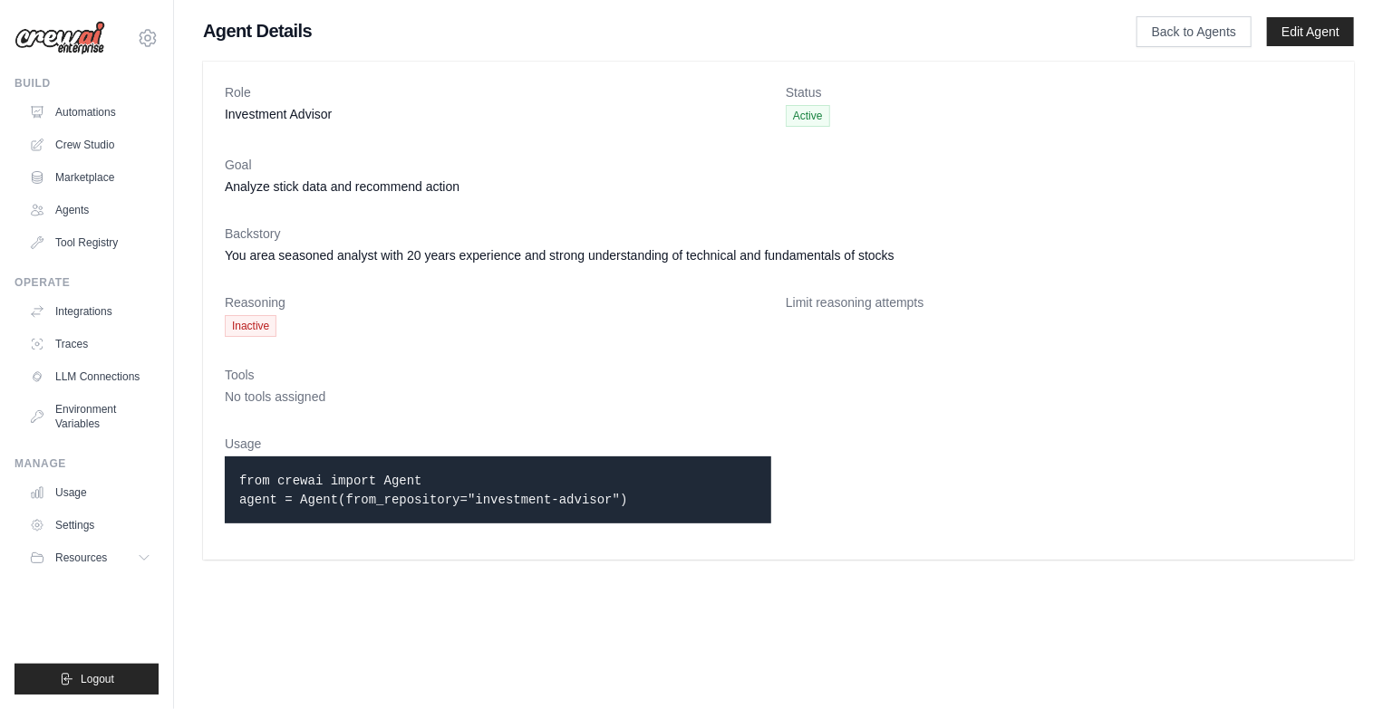
click at [430, 507] on div "from crewai import Agent agent = Agent(from_repository="investment-advisor")" at bounding box center [498, 490] width 546 height 67
click at [1313, 41] on link "Edit Agent" at bounding box center [1310, 31] width 87 height 29
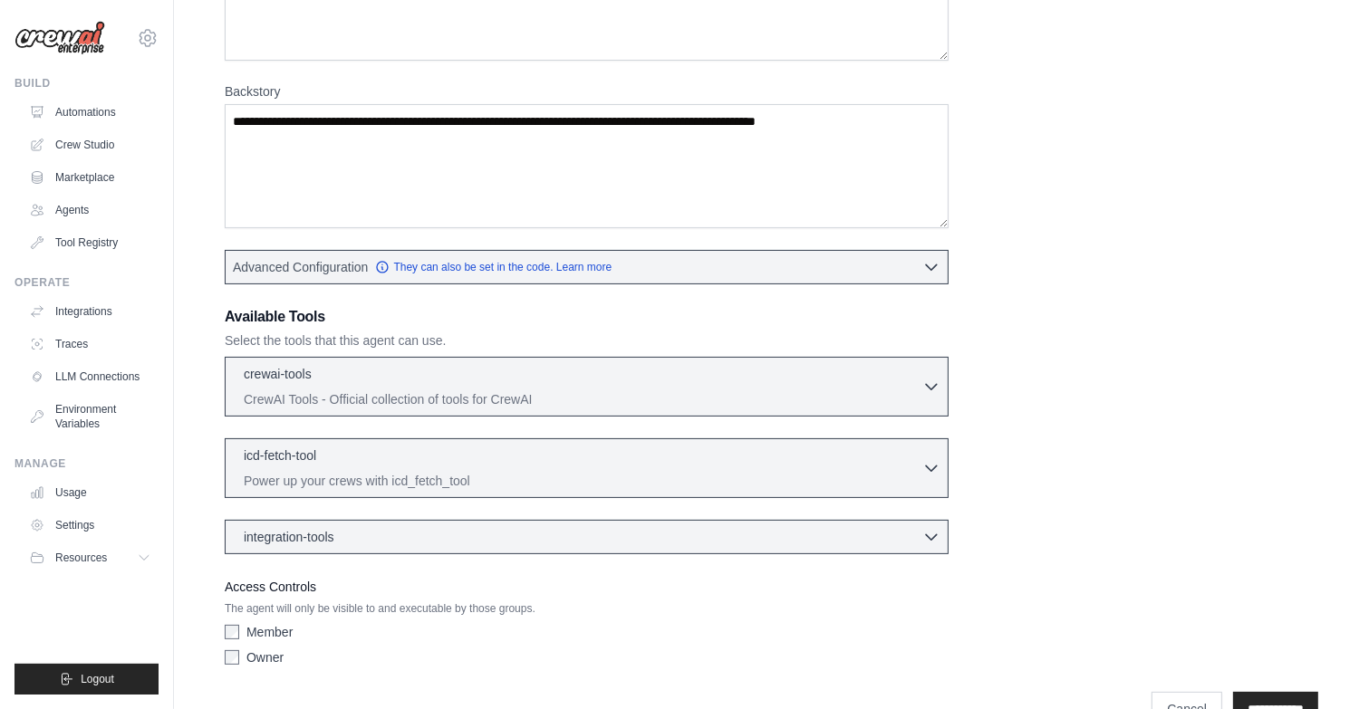
scroll to position [310, 0]
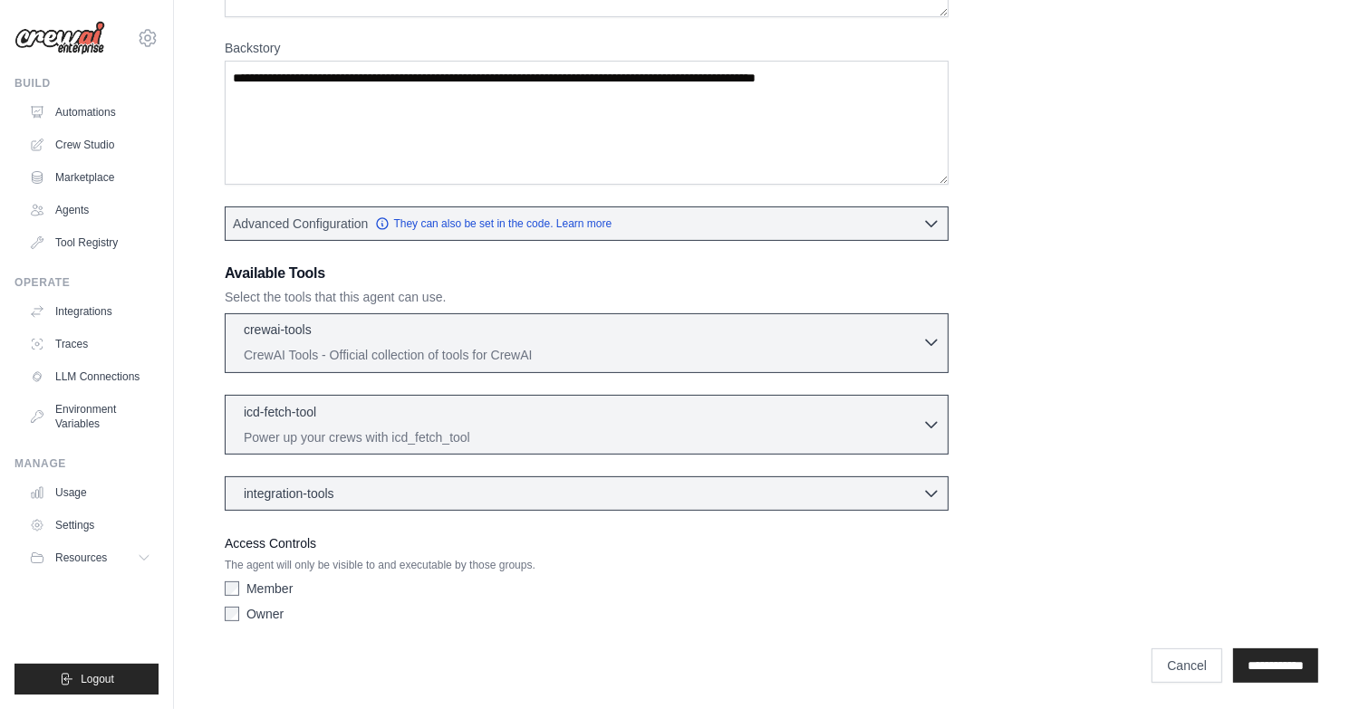
click at [779, 358] on p "CrewAI Tools - Official collection of tools for CrewAI" at bounding box center [583, 355] width 679 height 18
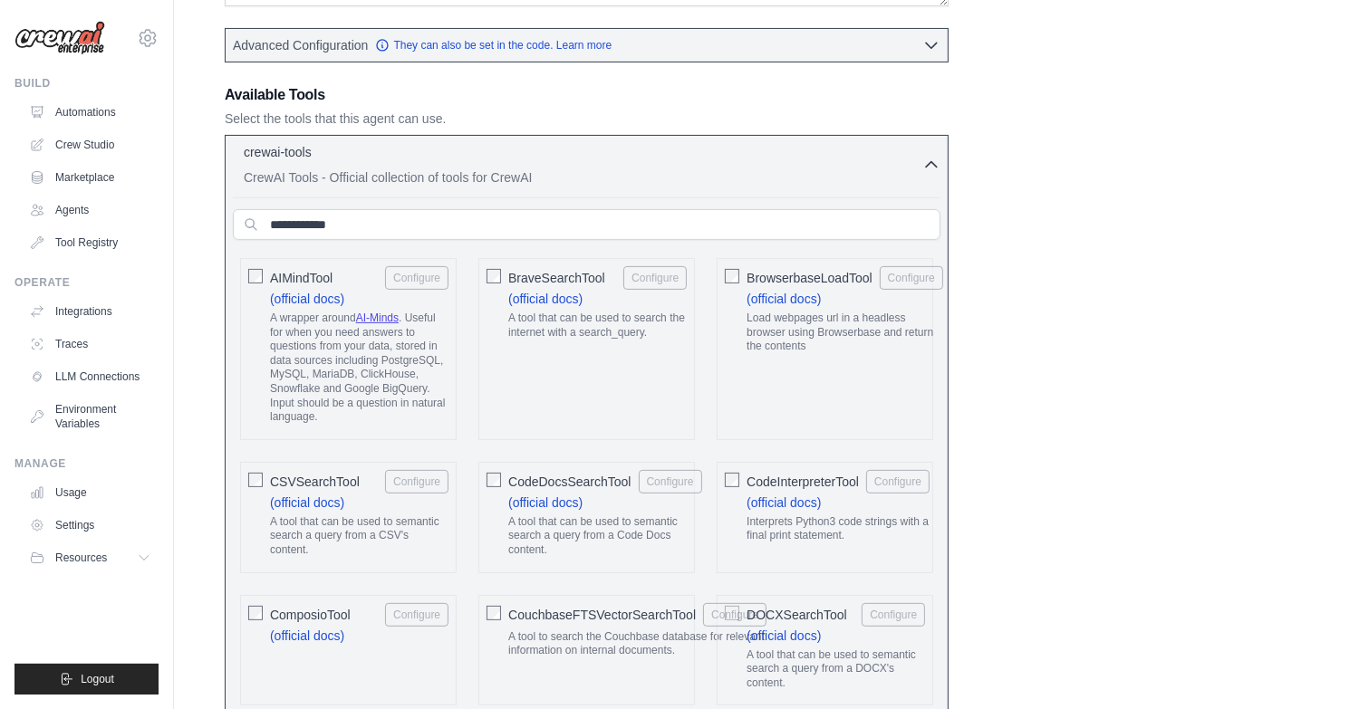
scroll to position [491, 0]
click at [932, 159] on icon "button" at bounding box center [931, 161] width 18 height 18
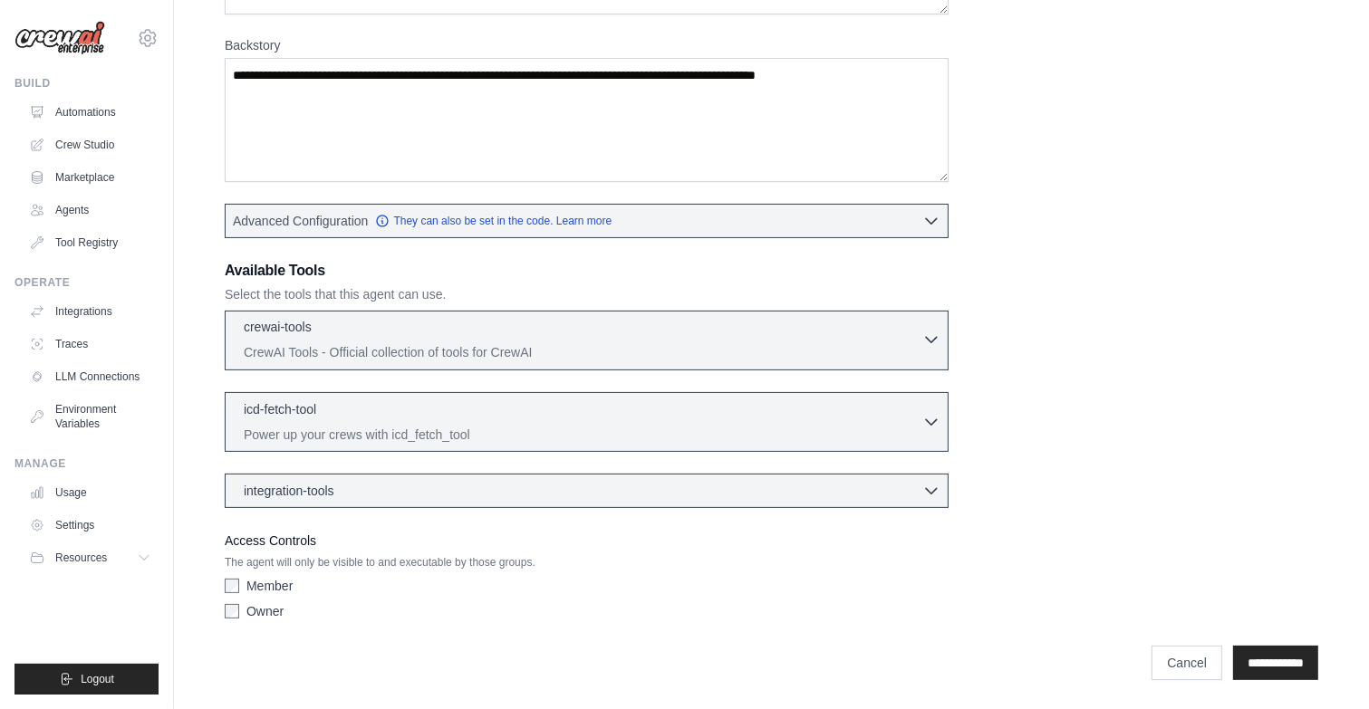
scroll to position [310, 0]
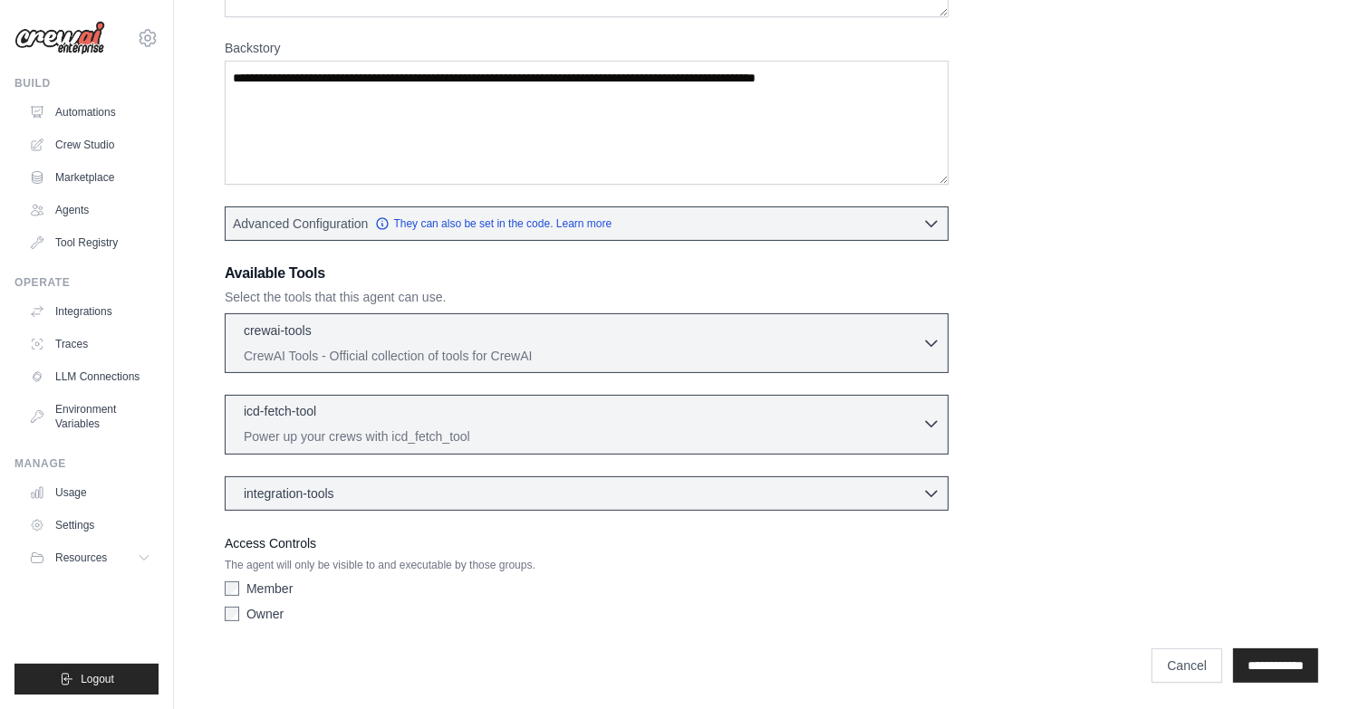
click at [511, 411] on div "icd-fetch-tool 0 selected" at bounding box center [583, 413] width 679 height 22
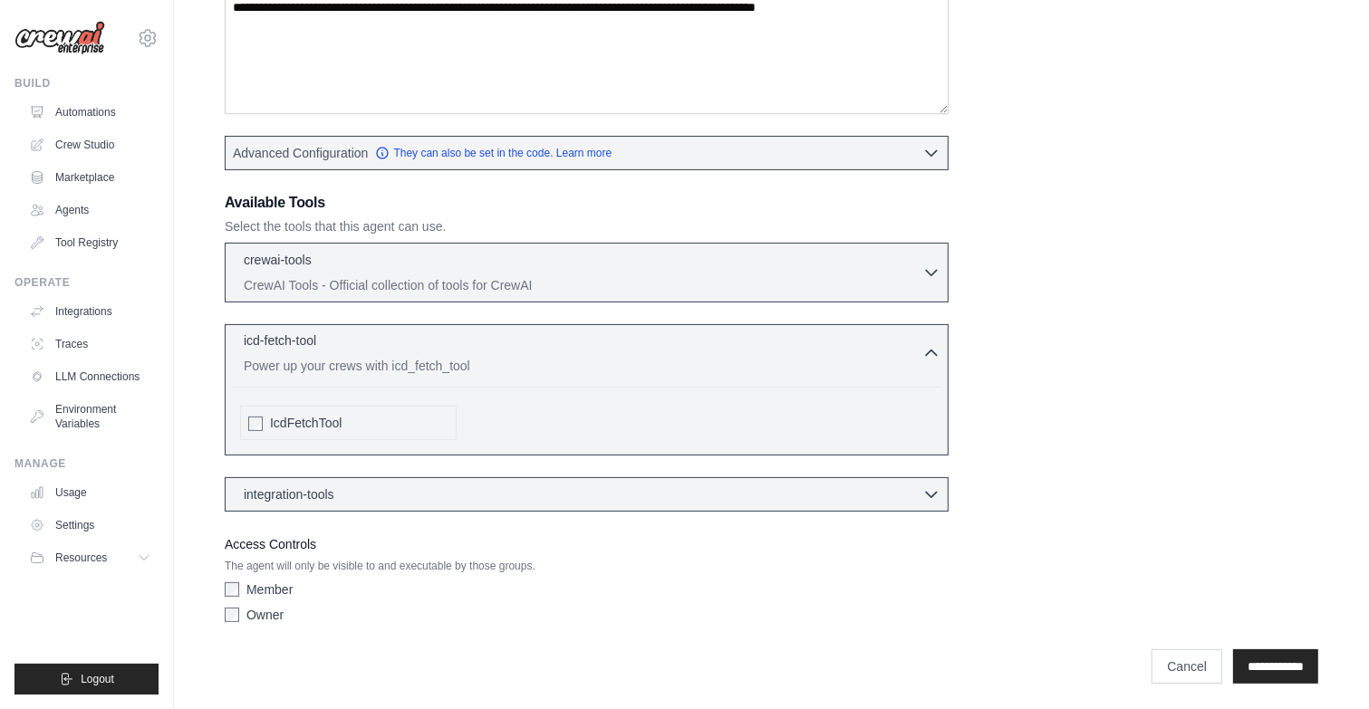
click at [509, 357] on p "Power up your crews with icd_fetch_tool" at bounding box center [583, 366] width 679 height 18
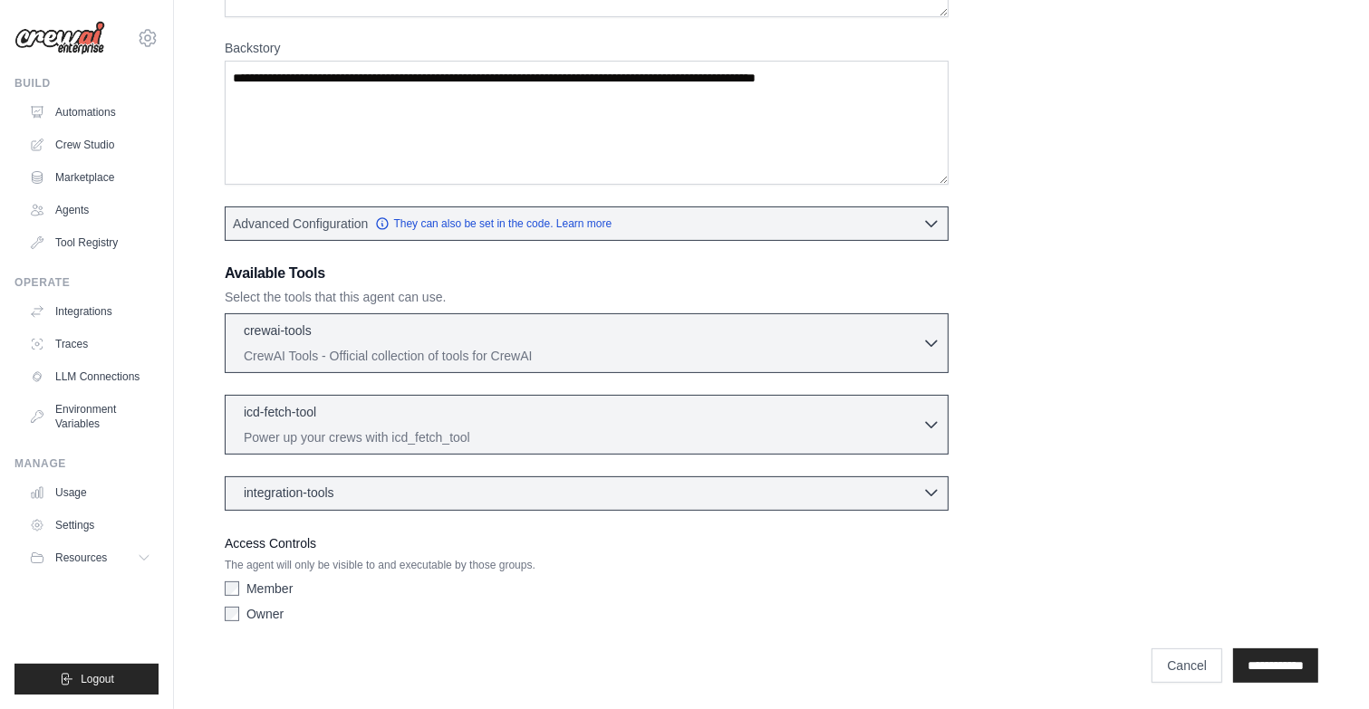
click at [484, 484] on div "integration-tools 0 selected" at bounding box center [592, 493] width 697 height 18
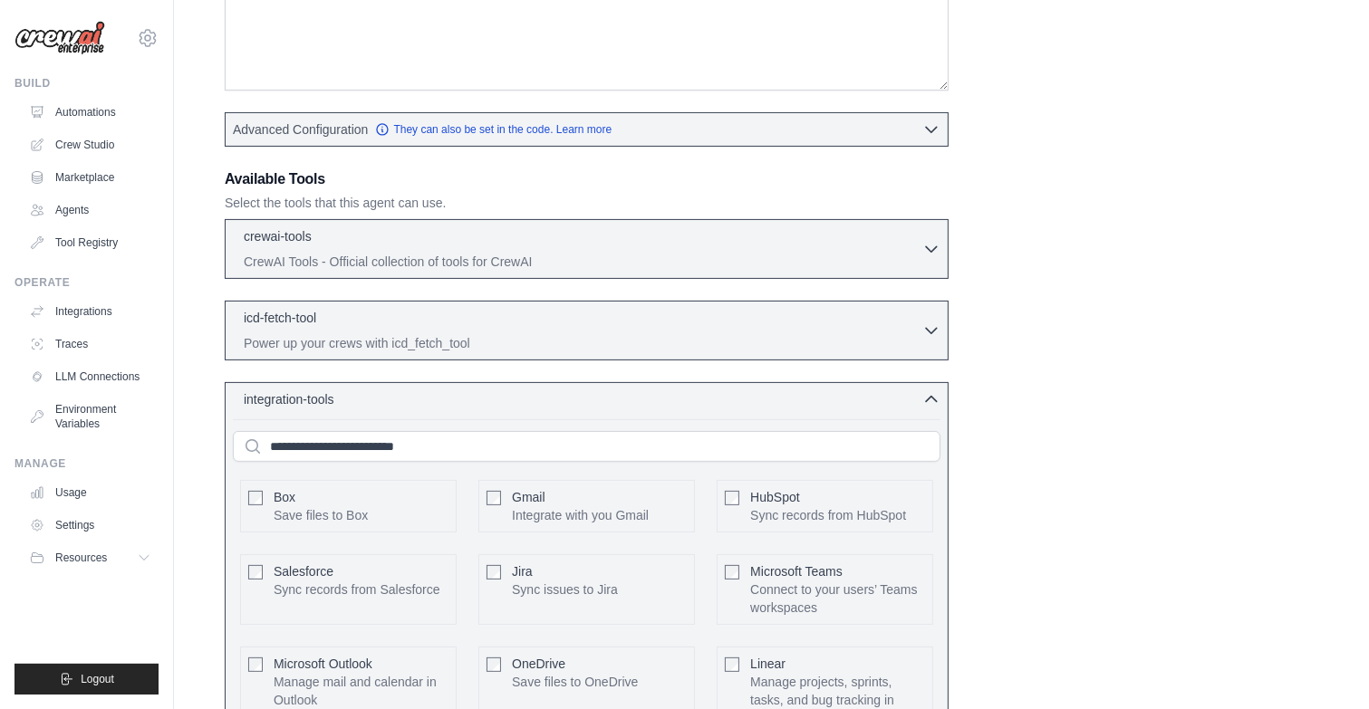
scroll to position [491, 0]
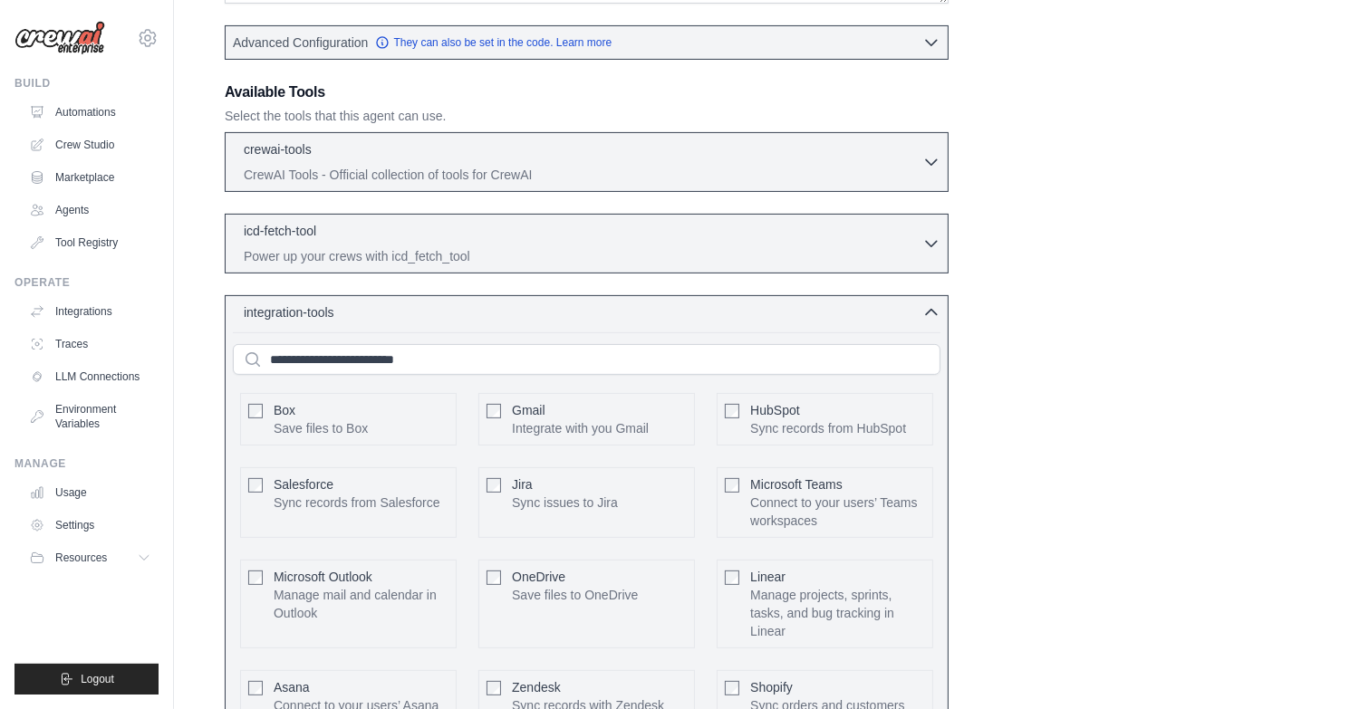
click at [470, 323] on div "integration-tools 0 selected Box Save files to Box Gmail" at bounding box center [587, 618] width 724 height 646
click at [470, 313] on div "integration-tools 0 selected" at bounding box center [592, 312] width 697 height 18
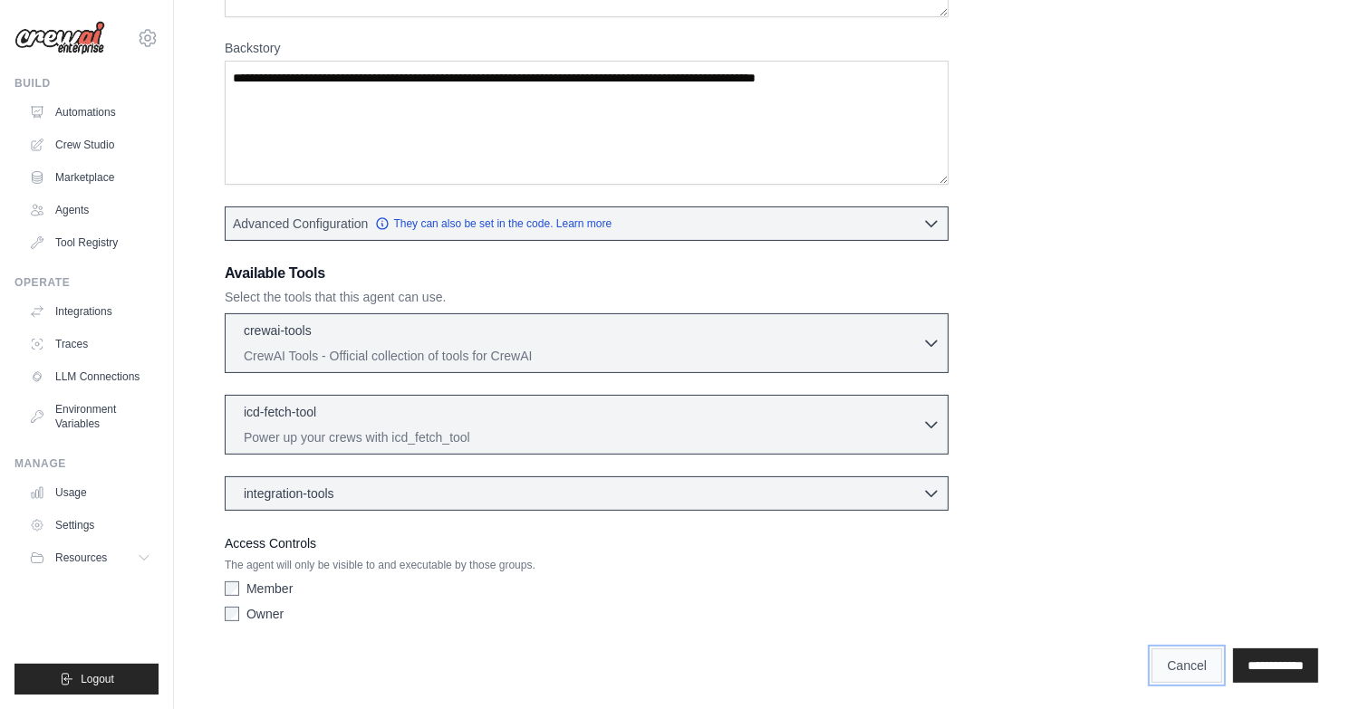
click at [1187, 660] on link "Cancel" at bounding box center [1187, 666] width 71 height 34
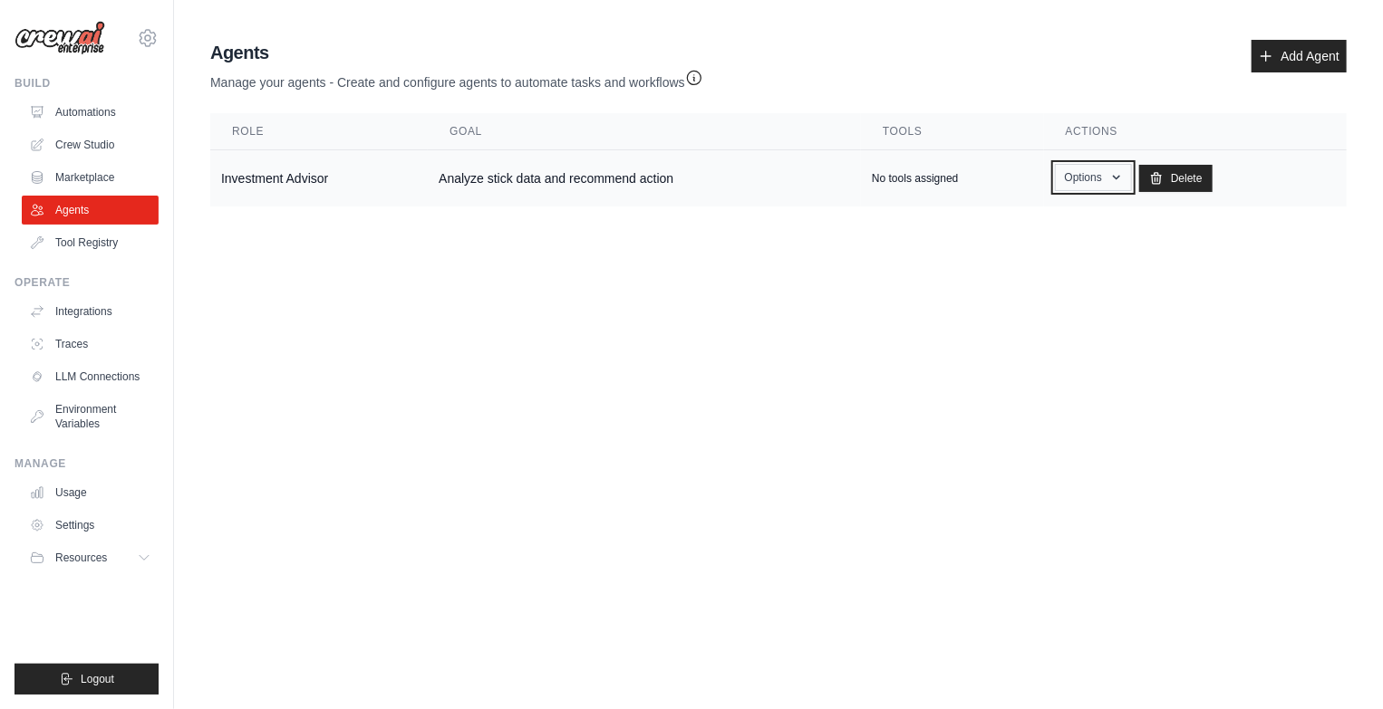
click at [1123, 178] on icon "button" at bounding box center [1116, 177] width 14 height 14
click at [1058, 217] on link "Show" at bounding box center [1066, 219] width 130 height 33
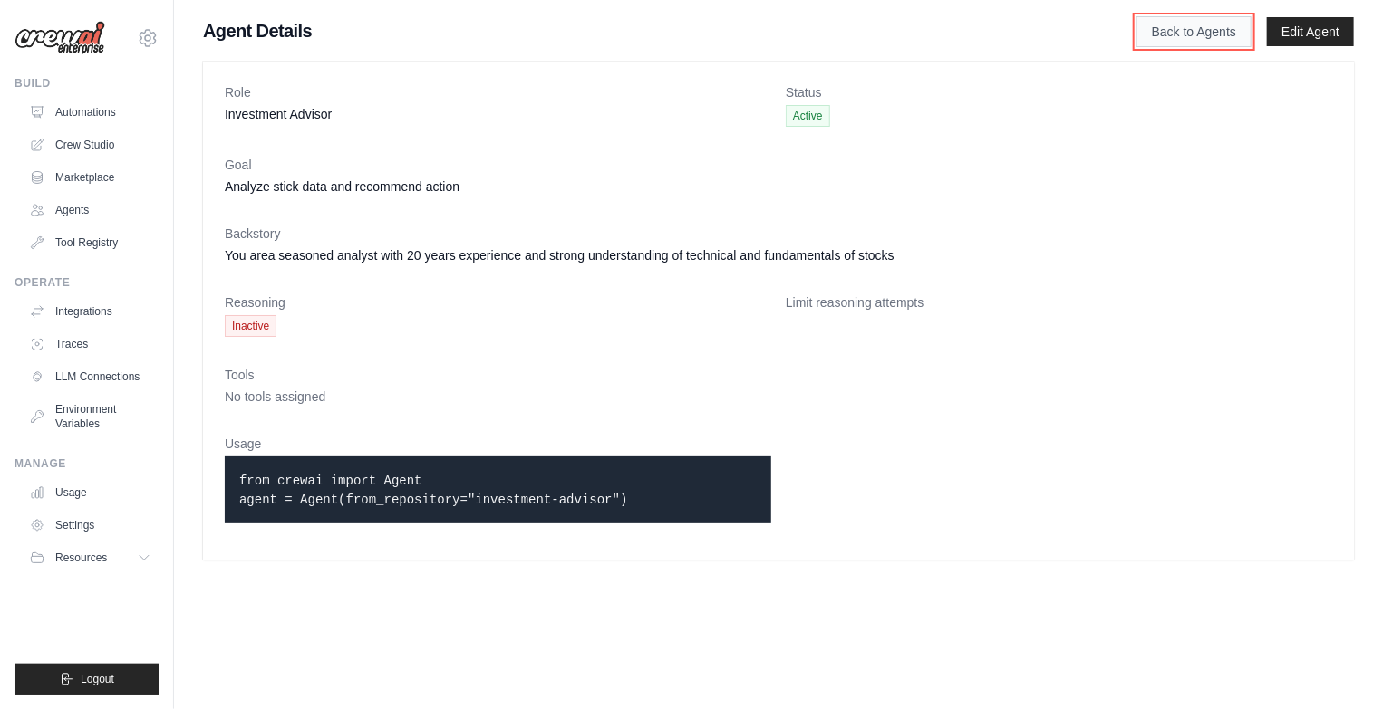
click at [1210, 28] on link "Back to Agents" at bounding box center [1193, 31] width 115 height 31
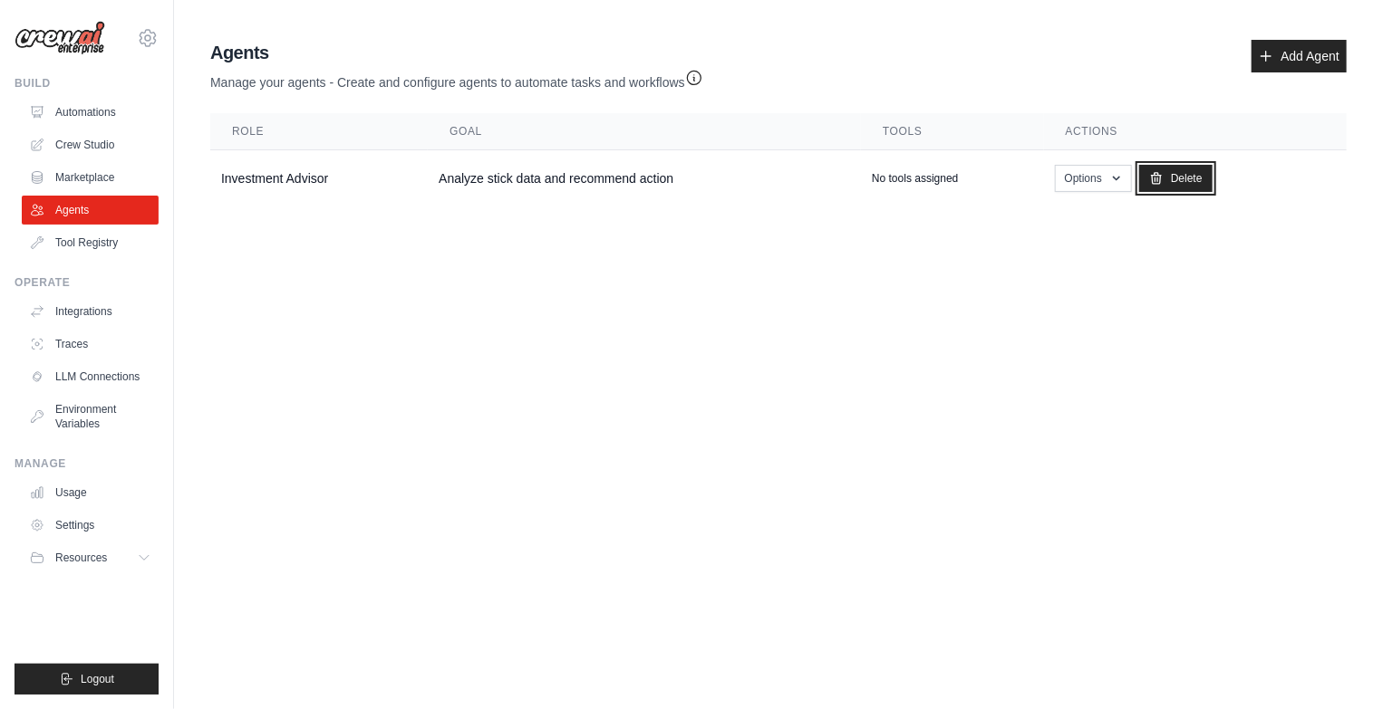
click at [1153, 172] on icon at bounding box center [1156, 178] width 14 height 14
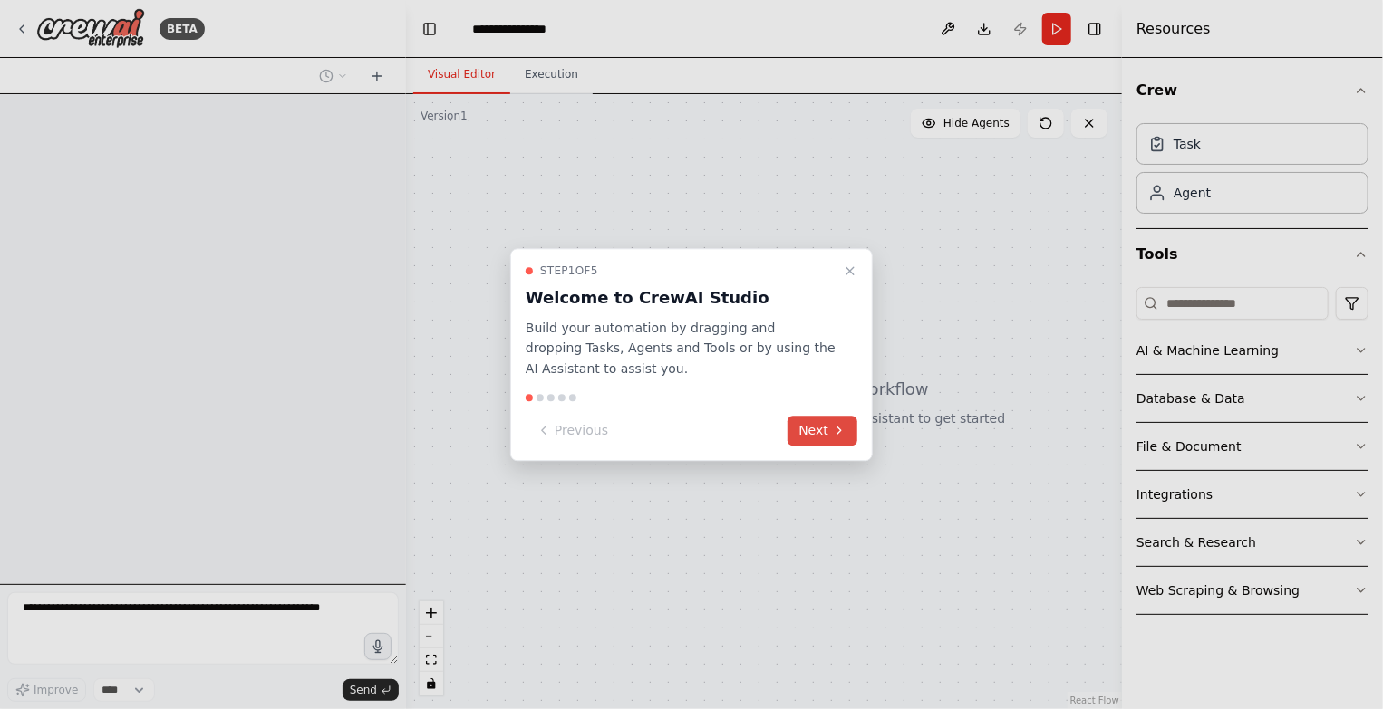
click at [824, 429] on button "Next" at bounding box center [822, 431] width 70 height 30
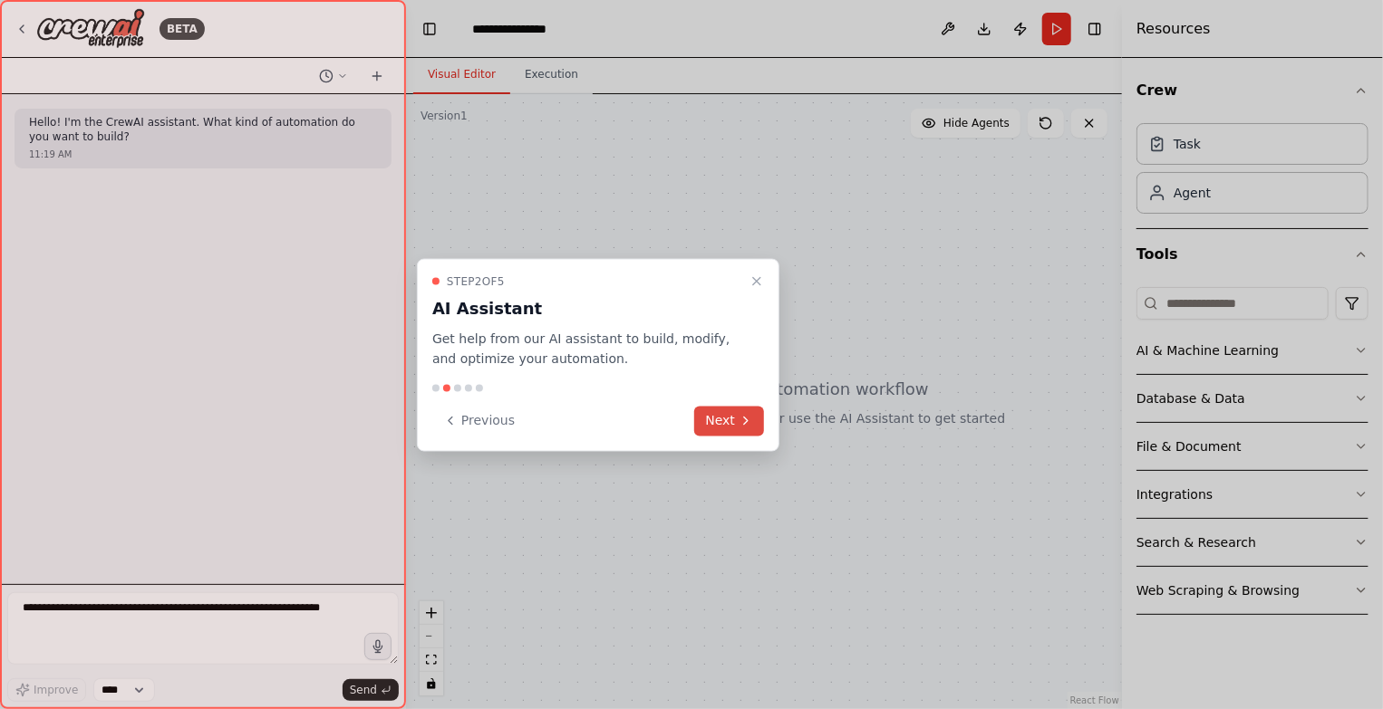
click at [723, 418] on button "Next" at bounding box center [729, 421] width 70 height 30
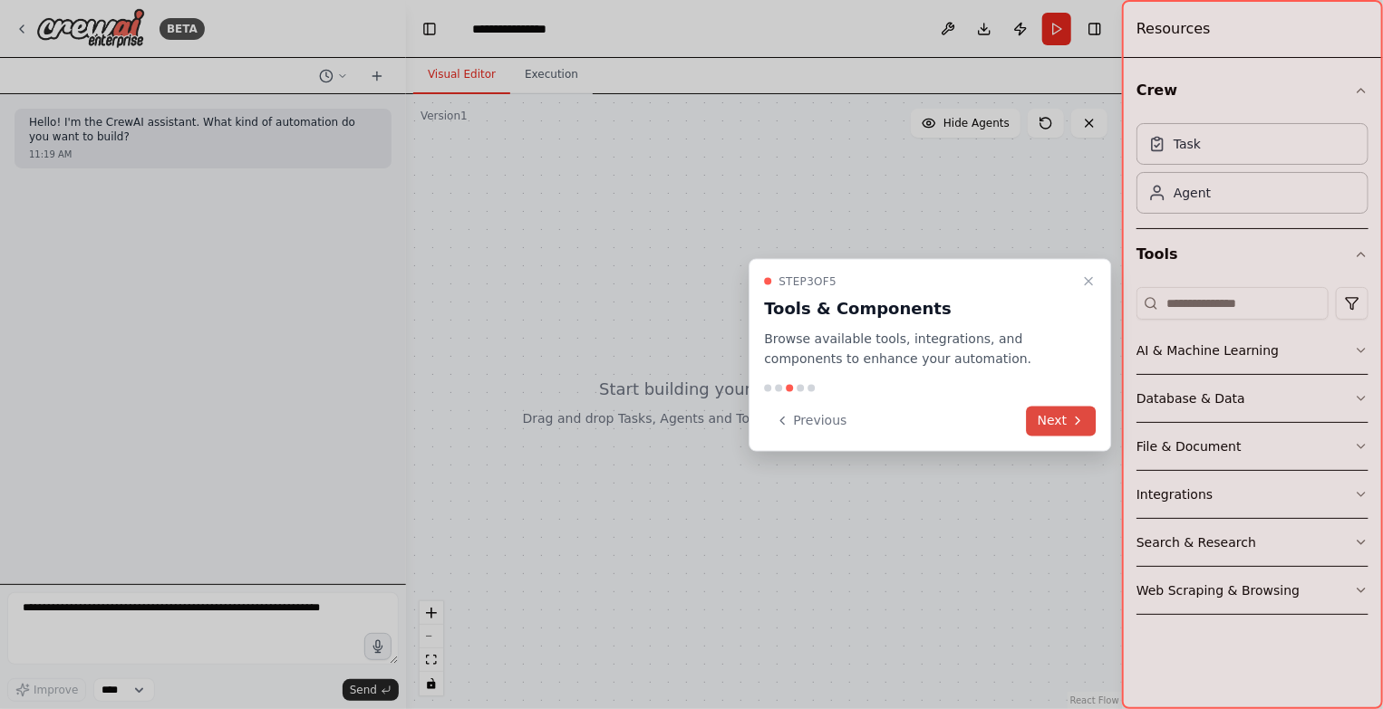
click at [1039, 424] on button "Next" at bounding box center [1062, 421] width 70 height 30
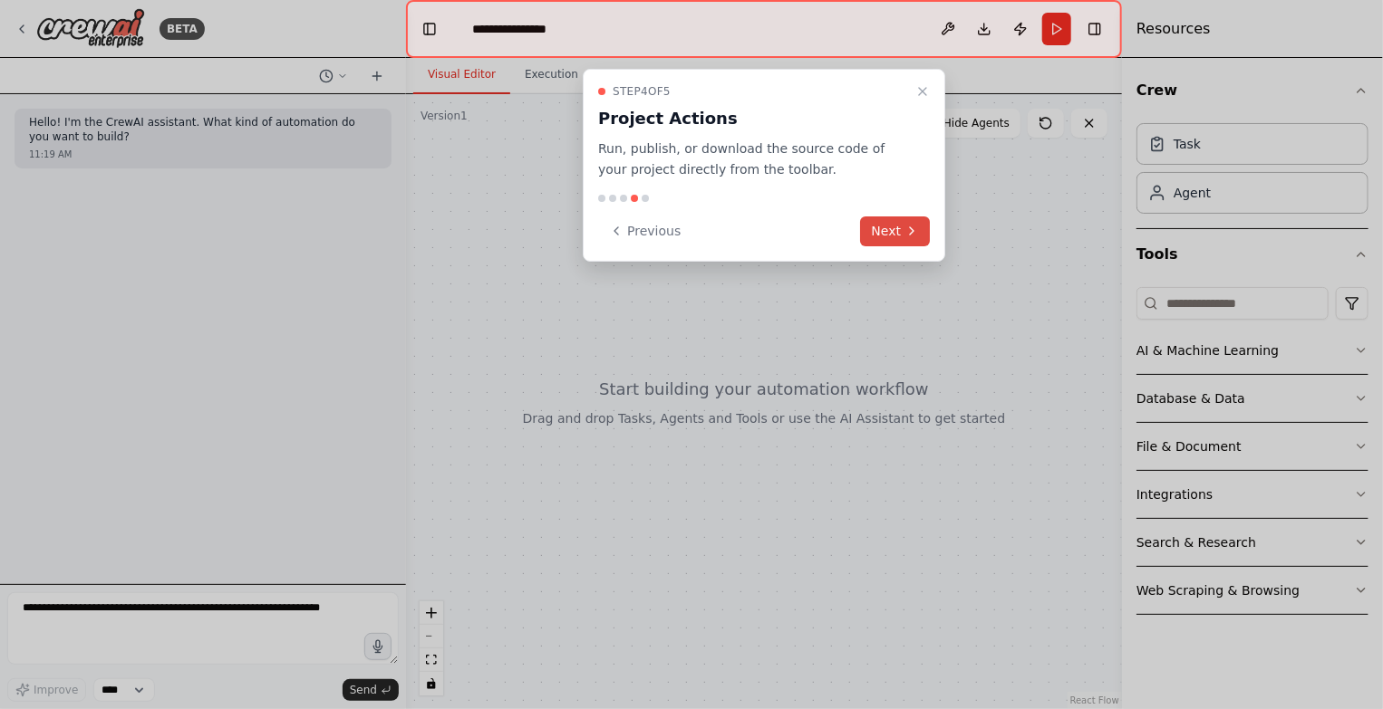
click at [912, 219] on button "Next" at bounding box center [896, 232] width 70 height 30
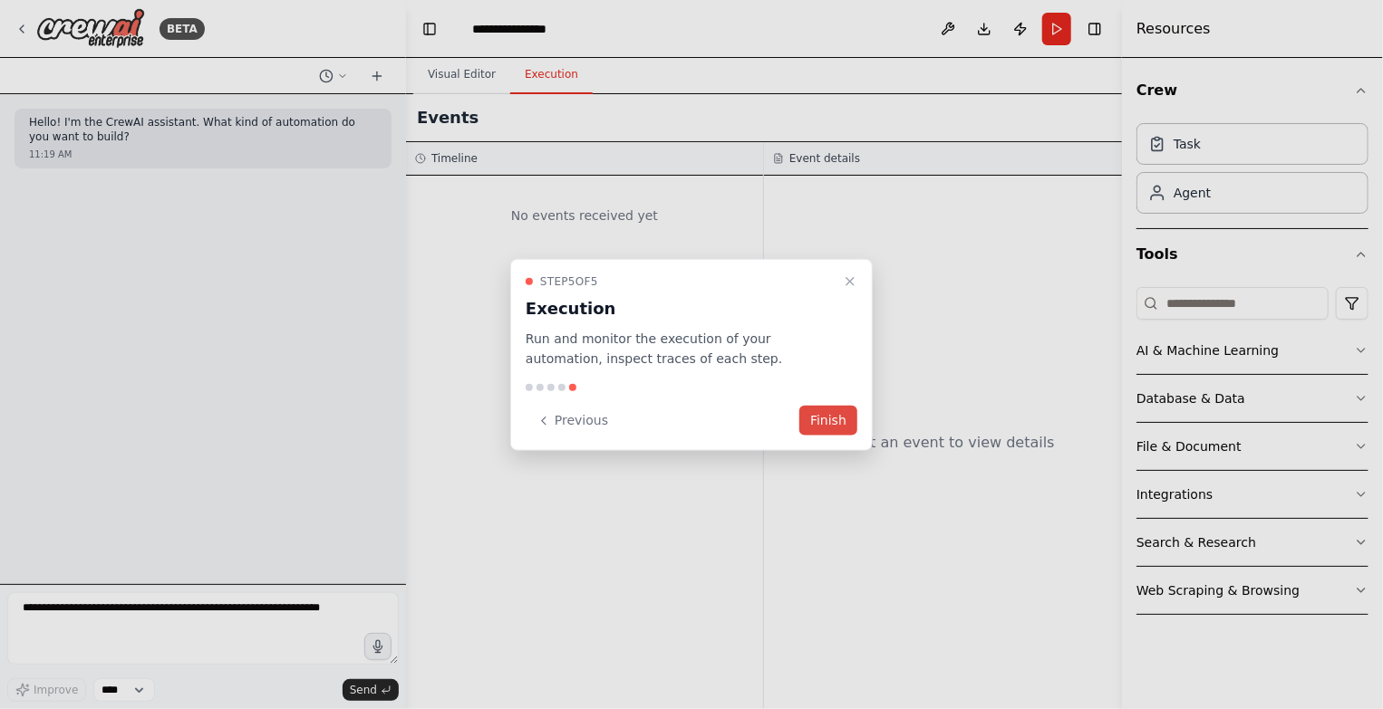
click at [844, 426] on button "Finish" at bounding box center [828, 421] width 58 height 30
